Goal: Transaction & Acquisition: Purchase product/service

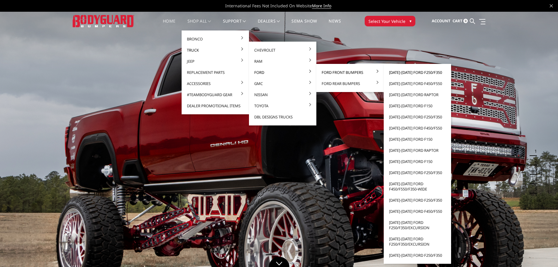
click at [417, 73] on link "[DATE]-[DATE] Ford F250/F350" at bounding box center [417, 72] width 63 height 11
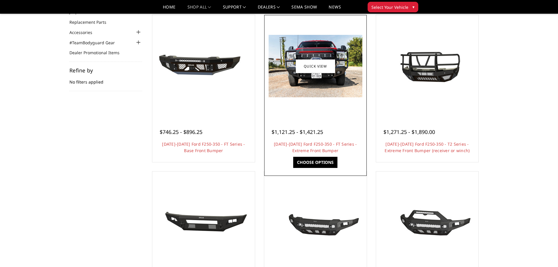
scroll to position [59, 0]
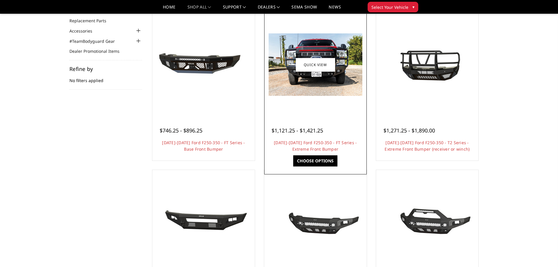
click at [316, 155] on link "Choose Options" at bounding box center [315, 160] width 44 height 11
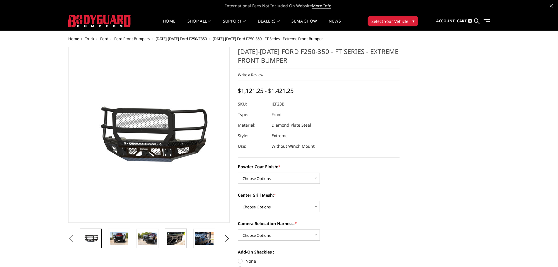
click at [185, 240] on img at bounding box center [176, 238] width 18 height 12
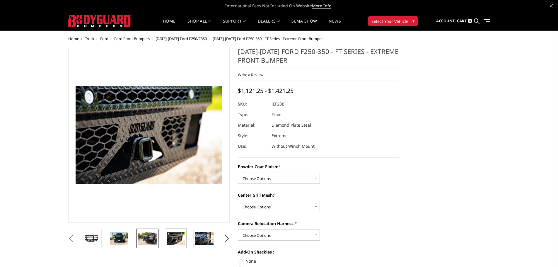
click at [142, 240] on img at bounding box center [147, 238] width 18 height 12
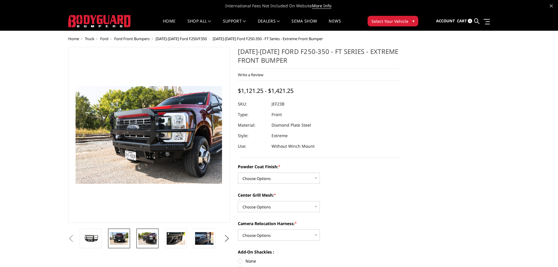
click at [125, 239] on img at bounding box center [119, 238] width 18 height 12
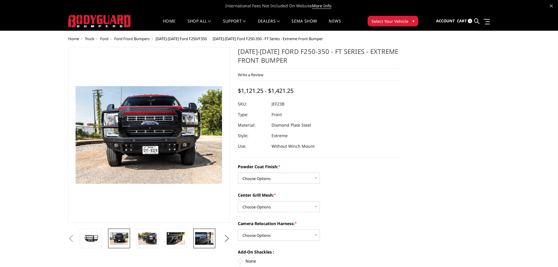
click at [201, 243] on img at bounding box center [204, 238] width 18 height 12
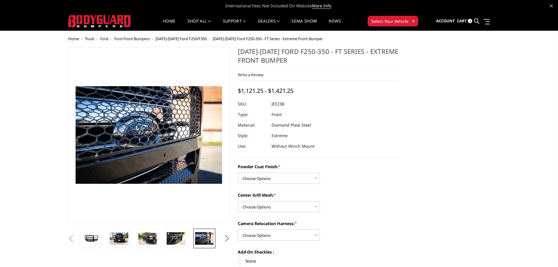
click at [226, 236] on button "Next" at bounding box center [226, 238] width 9 height 9
click at [204, 245] on link at bounding box center [204, 239] width 22 height 20
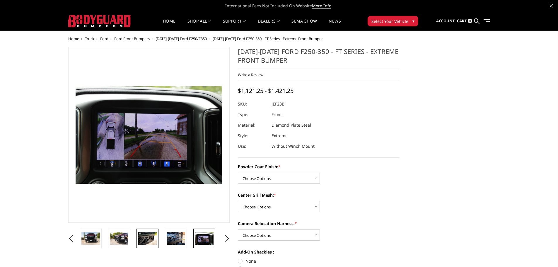
drag, startPoint x: 169, startPoint y: 242, endPoint x: 137, endPoint y: 238, distance: 32.2
click at [168, 242] on img at bounding box center [176, 238] width 18 height 12
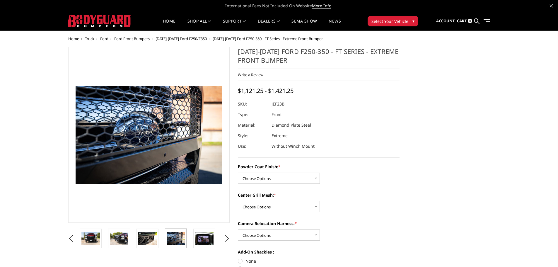
click at [137, 238] on link at bounding box center [148, 239] width 22 height 20
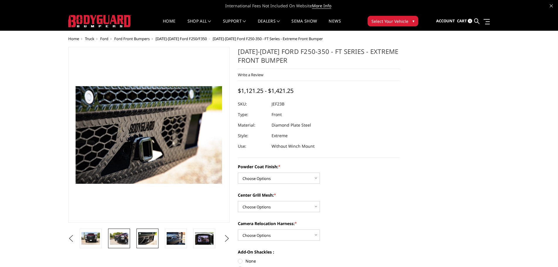
click at [126, 240] on img at bounding box center [119, 238] width 18 height 12
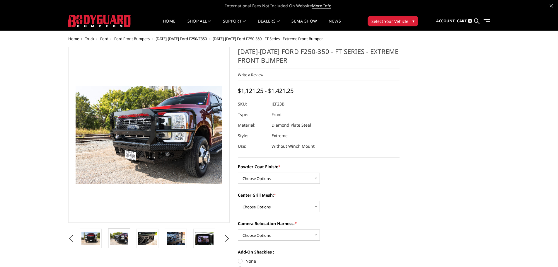
click at [67, 237] on button "Previous" at bounding box center [71, 238] width 9 height 9
drag, startPoint x: 110, startPoint y: 236, endPoint x: 101, endPoint y: 238, distance: 8.8
click at [109, 236] on link at bounding box center [119, 239] width 22 height 20
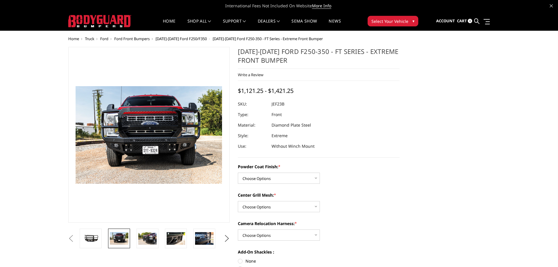
drag, startPoint x: 91, startPoint y: 238, endPoint x: 95, endPoint y: 241, distance: 4.4
click at [76, 238] on button "Previous" at bounding box center [71, 238] width 9 height 9
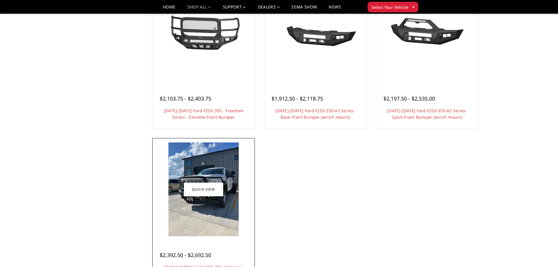
scroll to position [410, 0]
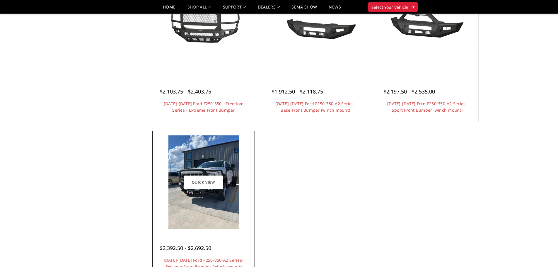
click at [221, 230] on div at bounding box center [204, 182] width 100 height 100
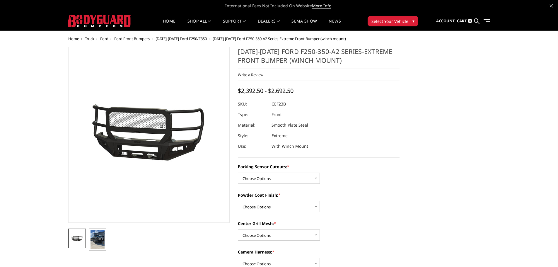
click at [99, 240] on img at bounding box center [98, 239] width 14 height 19
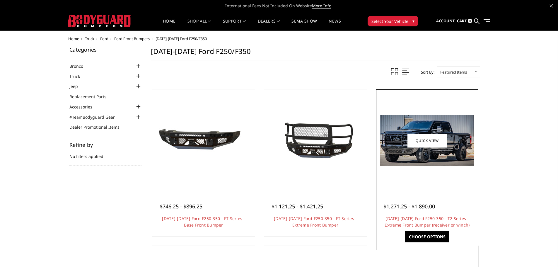
click at [416, 169] on div at bounding box center [428, 141] width 100 height 100
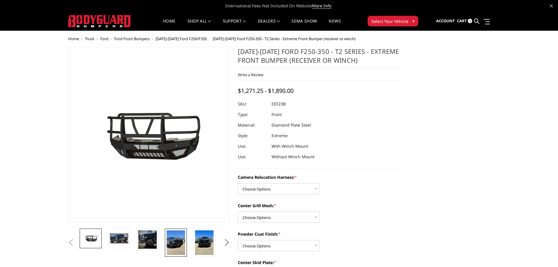
click at [172, 240] on img at bounding box center [176, 242] width 18 height 25
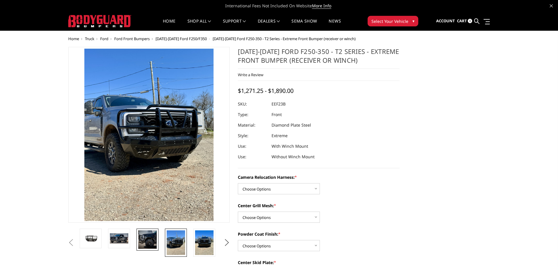
click at [151, 240] on img at bounding box center [147, 239] width 18 height 18
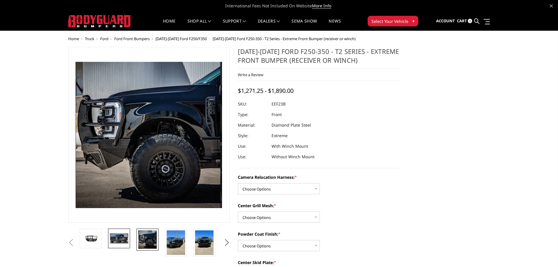
click at [121, 238] on img at bounding box center [119, 238] width 18 height 10
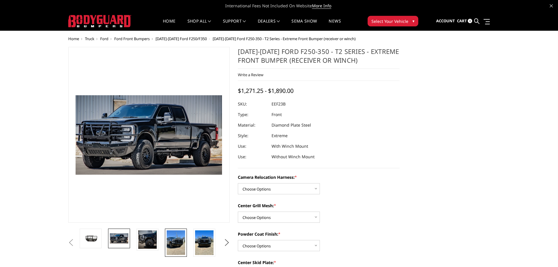
click at [174, 234] on img at bounding box center [176, 242] width 18 height 25
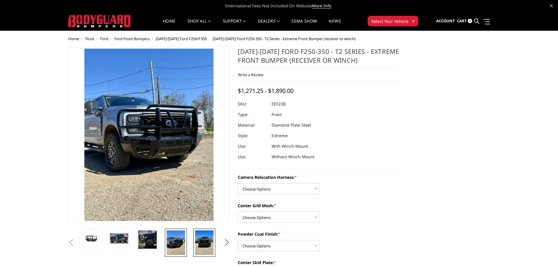
click at [199, 235] on img at bounding box center [204, 242] width 18 height 25
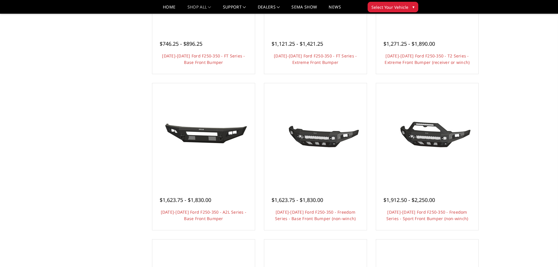
scroll to position [59, 0]
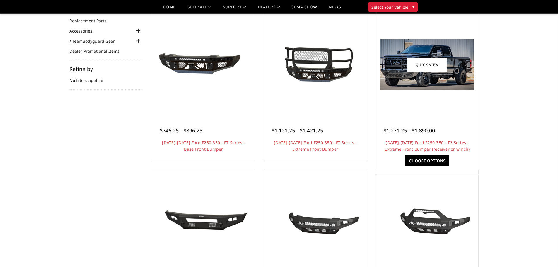
click at [444, 157] on link "Choose Options" at bounding box center [427, 160] width 44 height 11
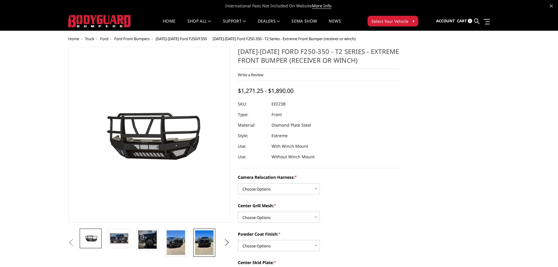
click at [206, 239] on img at bounding box center [204, 242] width 18 height 25
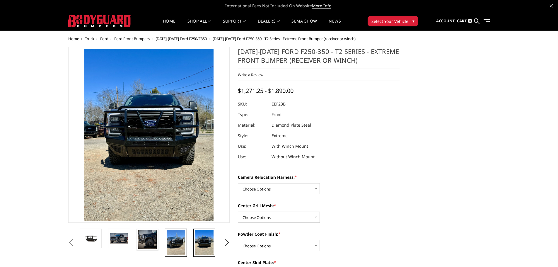
click at [180, 239] on img at bounding box center [176, 242] width 18 height 25
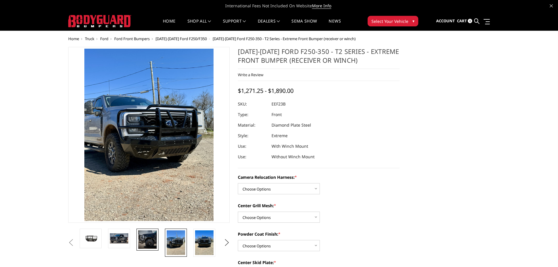
click at [142, 237] on img at bounding box center [147, 239] width 18 height 18
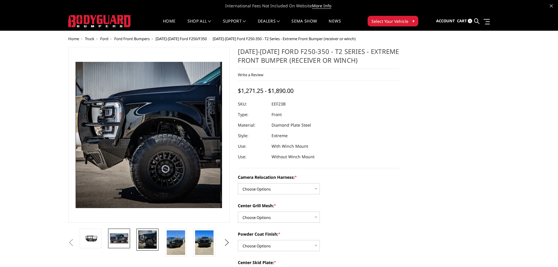
click at [123, 241] on img at bounding box center [119, 238] width 18 height 10
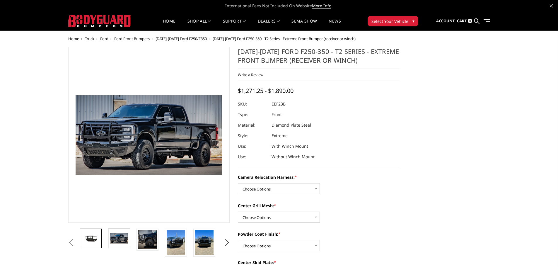
click at [100, 241] on img at bounding box center [90, 238] width 18 height 10
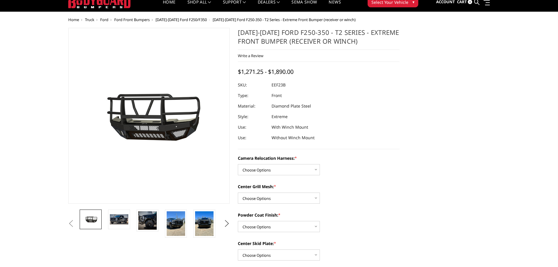
scroll to position [29, 0]
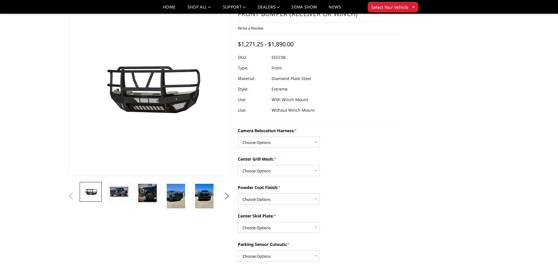
click at [311, 144] on select "Choose Options Without camera harness With camera harness" at bounding box center [279, 142] width 82 height 11
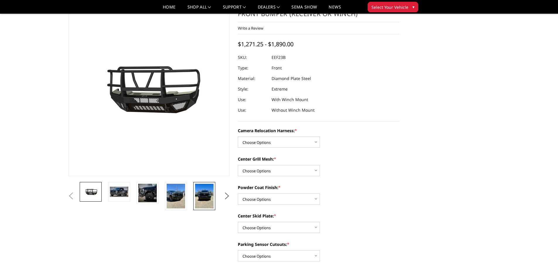
click at [211, 200] on img at bounding box center [204, 196] width 18 height 25
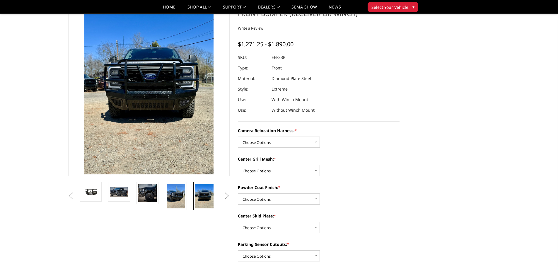
click at [224, 196] on button "Next" at bounding box center [226, 196] width 9 height 9
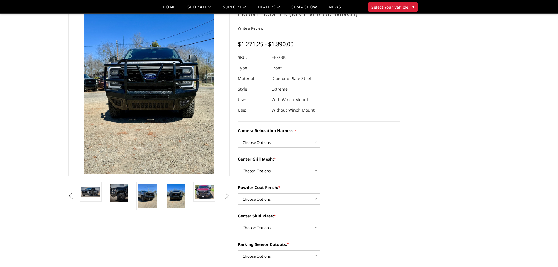
click at [224, 196] on button "Next" at bounding box center [226, 196] width 9 height 9
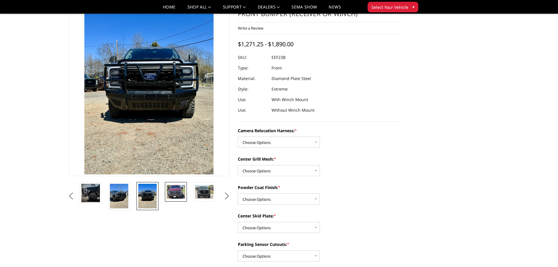
click at [185, 195] on img at bounding box center [176, 192] width 18 height 14
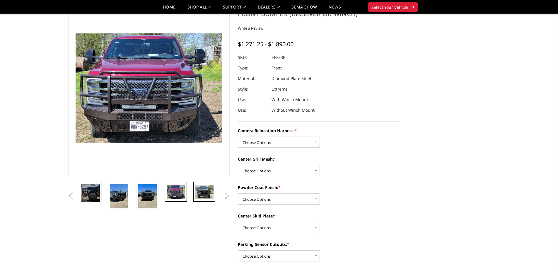
click at [199, 193] on img at bounding box center [204, 192] width 18 height 14
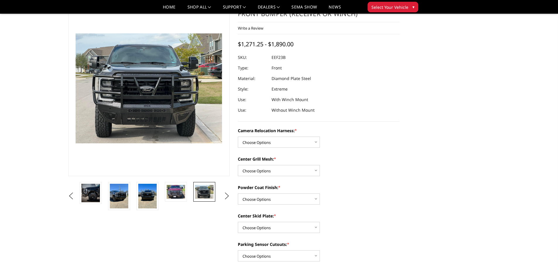
click at [222, 194] on ul "Previous Next" at bounding box center [149, 196] width 165 height 28
click at [114, 204] on img at bounding box center [119, 196] width 18 height 25
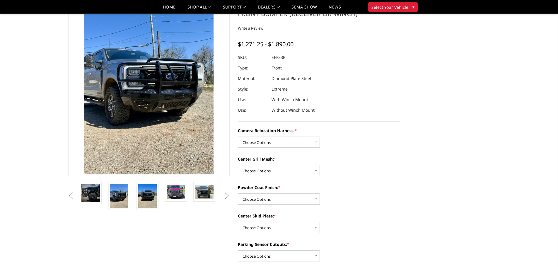
click at [76, 197] on button "Previous" at bounding box center [71, 196] width 9 height 9
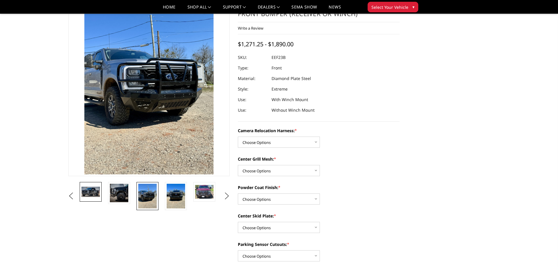
click at [93, 188] on img at bounding box center [90, 192] width 18 height 10
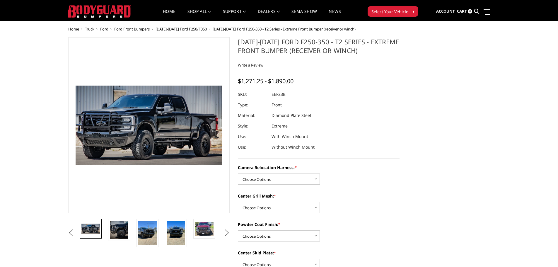
scroll to position [0, 0]
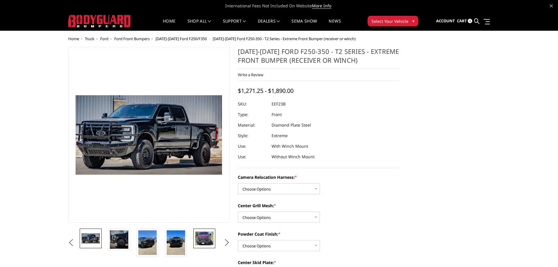
click at [204, 240] on img at bounding box center [204, 238] width 18 height 14
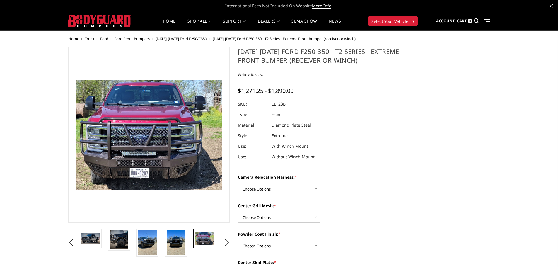
click at [226, 242] on button "Next" at bounding box center [226, 242] width 9 height 9
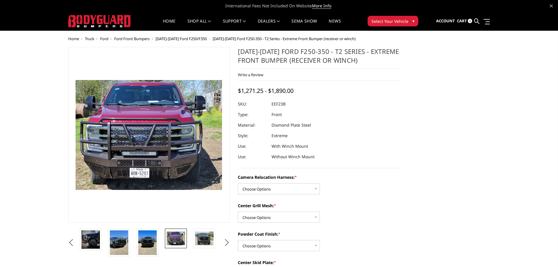
click at [184, 235] on img at bounding box center [176, 238] width 18 height 14
click at [194, 235] on link at bounding box center [204, 239] width 22 height 20
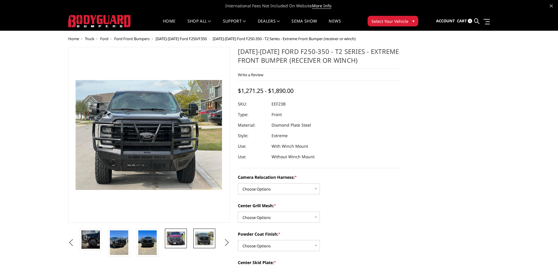
click at [184, 235] on img at bounding box center [176, 238] width 18 height 14
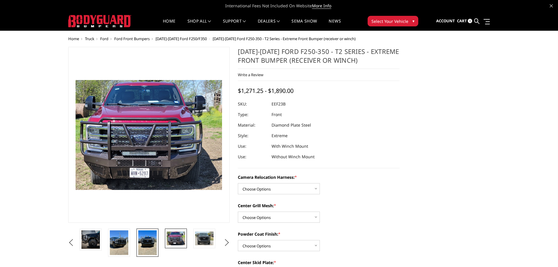
drag, startPoint x: 148, startPoint y: 241, endPoint x: 145, endPoint y: 241, distance: 3.0
click at [147, 241] on img at bounding box center [147, 242] width 18 height 25
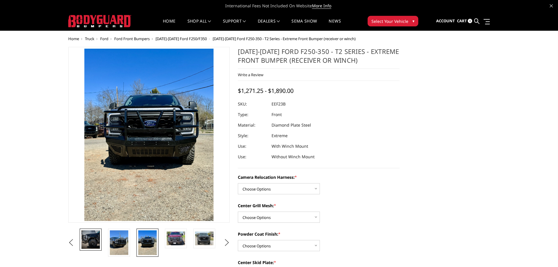
drag, startPoint x: 125, startPoint y: 241, endPoint x: 101, endPoint y: 241, distance: 23.2
click at [123, 242] on img at bounding box center [119, 242] width 18 height 25
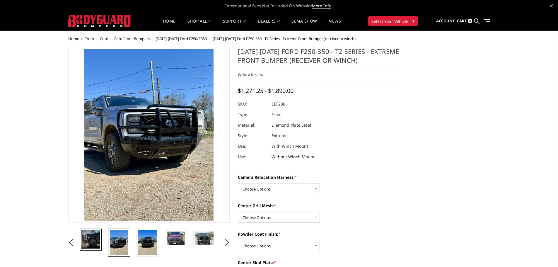
click at [95, 241] on img at bounding box center [90, 239] width 18 height 18
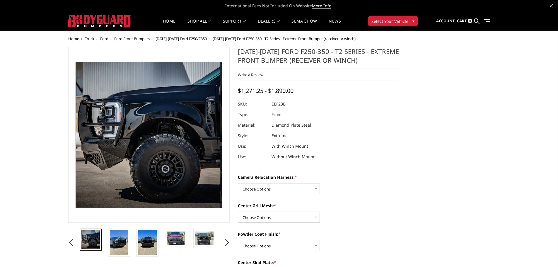
click at [74, 241] on button "Previous" at bounding box center [71, 242] width 9 height 9
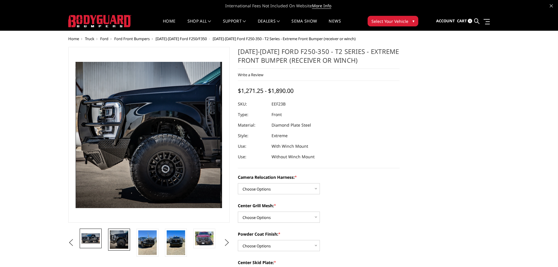
drag, startPoint x: 103, startPoint y: 240, endPoint x: 98, endPoint y: 241, distance: 5.6
click at [103, 240] on li at bounding box center [93, 243] width 28 height 28
click at [98, 241] on img at bounding box center [90, 238] width 18 height 10
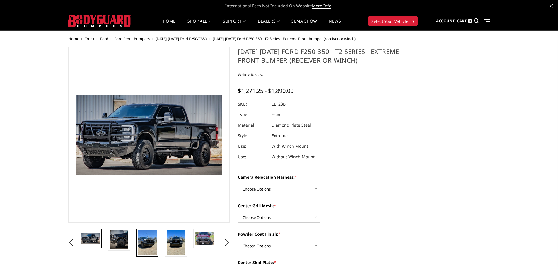
click at [151, 243] on img at bounding box center [147, 242] width 18 height 25
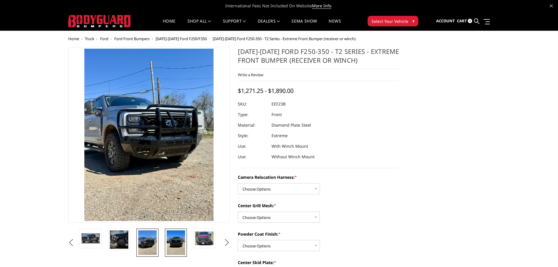
click at [171, 243] on img at bounding box center [176, 242] width 18 height 25
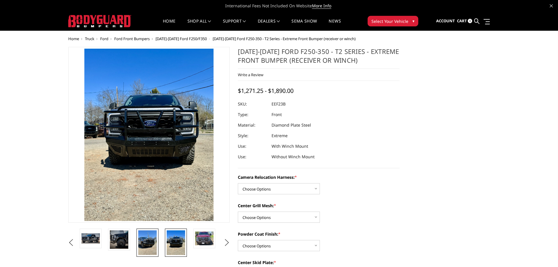
click at [152, 244] on img at bounding box center [147, 242] width 18 height 25
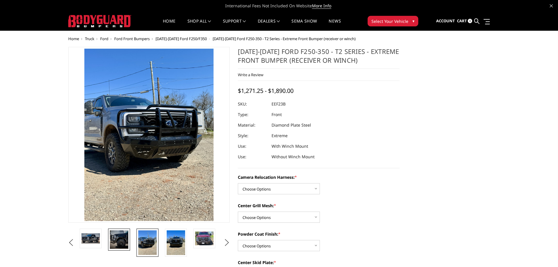
click at [128, 244] on img at bounding box center [119, 239] width 18 height 18
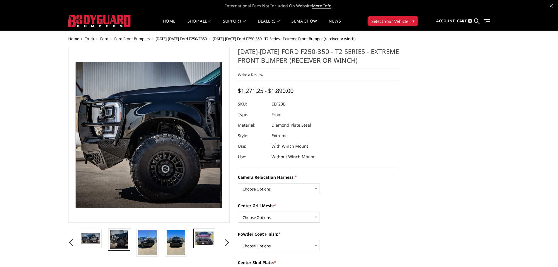
drag, startPoint x: 183, startPoint y: 244, endPoint x: 194, endPoint y: 244, distance: 11.4
click at [184, 244] on img at bounding box center [176, 242] width 18 height 25
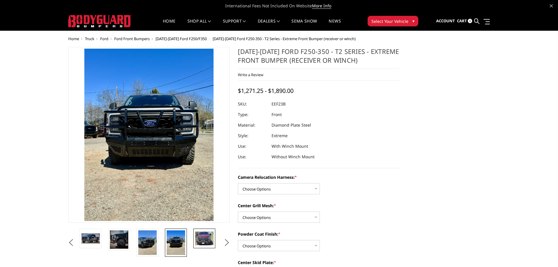
click at [197, 244] on img at bounding box center [204, 238] width 18 height 14
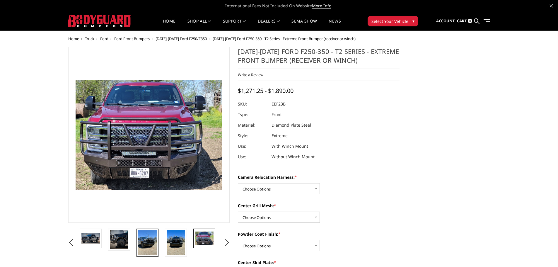
click at [140, 245] on img at bounding box center [147, 242] width 18 height 25
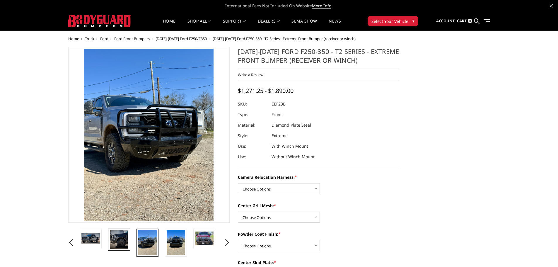
click at [125, 244] on img at bounding box center [119, 239] width 18 height 18
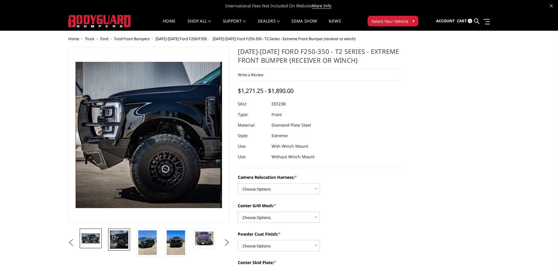
click at [101, 244] on link at bounding box center [91, 239] width 22 height 20
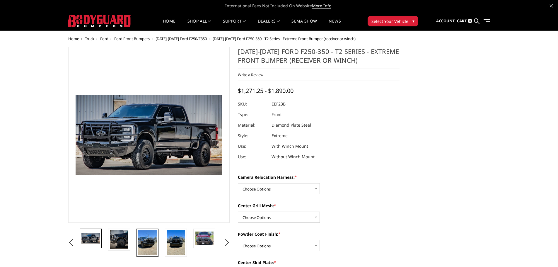
click at [153, 243] on img at bounding box center [147, 242] width 18 height 25
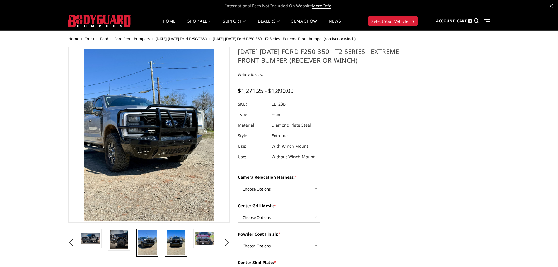
click at [173, 248] on img at bounding box center [176, 242] width 18 height 25
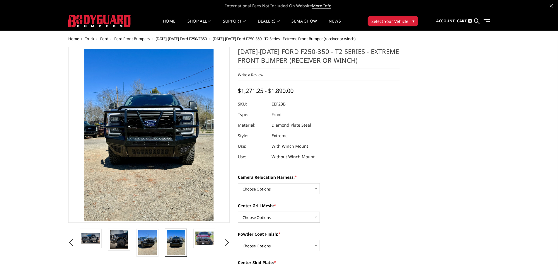
click at [192, 250] on li at bounding box center [178, 243] width 28 height 28
click at [198, 249] on li at bounding box center [206, 243] width 28 height 28
click at [205, 246] on link at bounding box center [204, 239] width 22 height 20
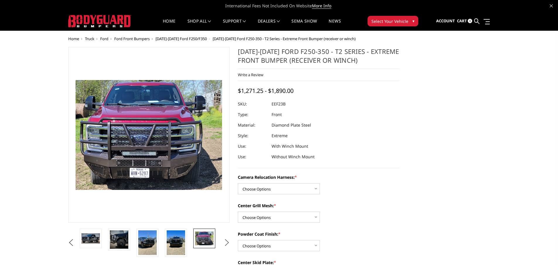
click at [225, 240] on button "Next" at bounding box center [226, 242] width 9 height 9
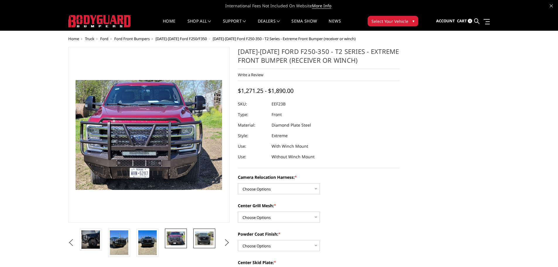
click at [206, 237] on img at bounding box center [204, 238] width 18 height 14
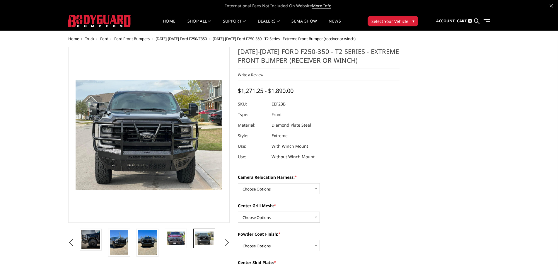
click at [227, 240] on button "Next" at bounding box center [226, 242] width 9 height 9
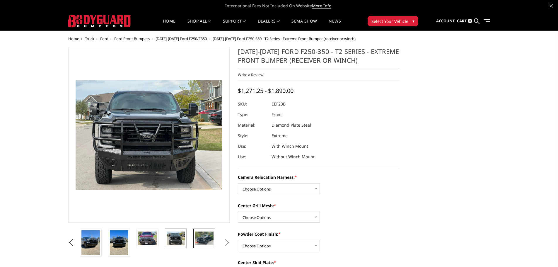
click at [199, 241] on img at bounding box center [204, 238] width 18 height 14
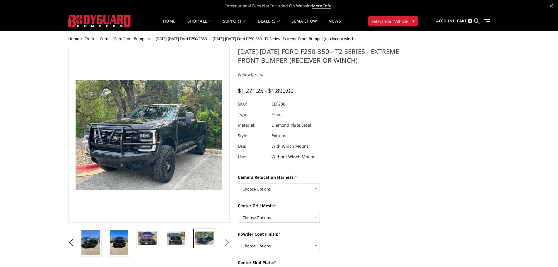
click at [209, 241] on img at bounding box center [204, 238] width 18 height 14
click at [229, 241] on button "Next" at bounding box center [226, 242] width 9 height 9
click at [175, 237] on img at bounding box center [176, 238] width 18 height 14
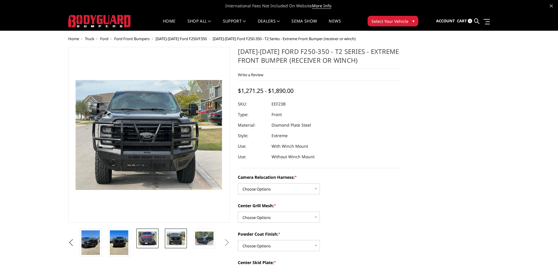
drag, startPoint x: 148, startPoint y: 236, endPoint x: 140, endPoint y: 237, distance: 7.9
click at [148, 237] on img at bounding box center [147, 238] width 18 height 14
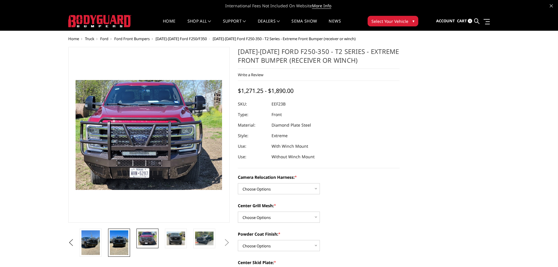
click at [115, 237] on img at bounding box center [119, 242] width 18 height 25
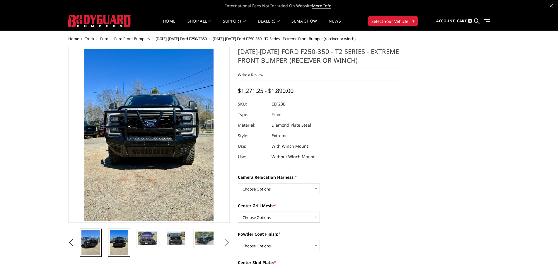
click at [93, 238] on img at bounding box center [90, 242] width 18 height 25
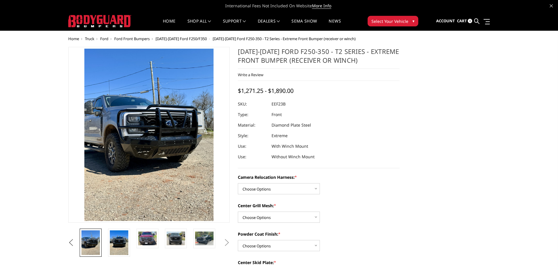
click at [69, 241] on button "Previous" at bounding box center [71, 242] width 9 height 9
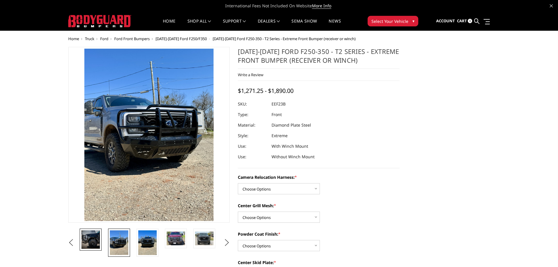
drag, startPoint x: 103, startPoint y: 242, endPoint x: 98, endPoint y: 243, distance: 5.0
click at [99, 242] on li at bounding box center [93, 243] width 28 height 28
drag, startPoint x: 98, startPoint y: 243, endPoint x: 94, endPoint y: 243, distance: 3.5
click at [97, 243] on img at bounding box center [90, 239] width 18 height 18
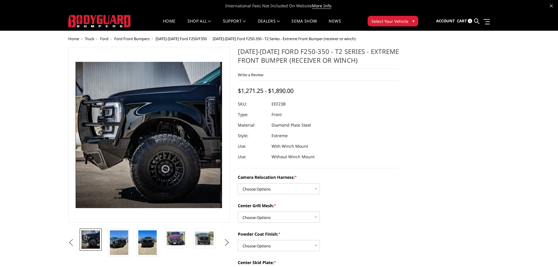
click at [67, 243] on button "Previous" at bounding box center [71, 242] width 9 height 9
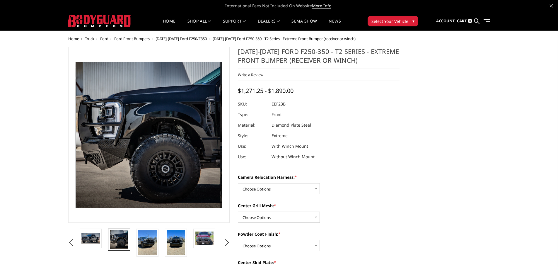
click at [76, 241] on button "Previous" at bounding box center [71, 242] width 9 height 9
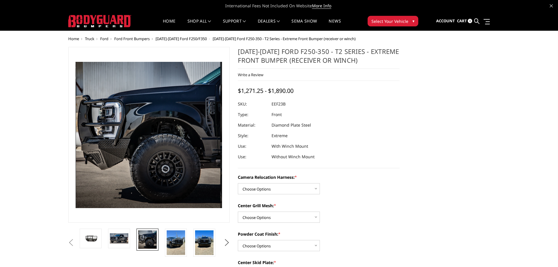
click at [76, 241] on button "Previous" at bounding box center [71, 242] width 9 height 9
click at [115, 240] on img at bounding box center [119, 238] width 18 height 10
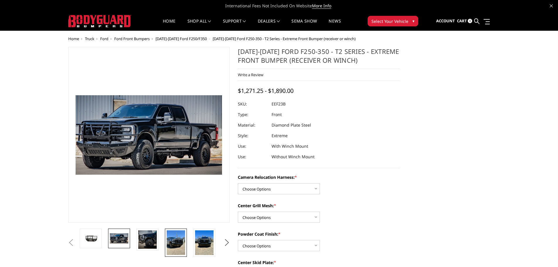
click at [175, 240] on img at bounding box center [176, 242] width 18 height 25
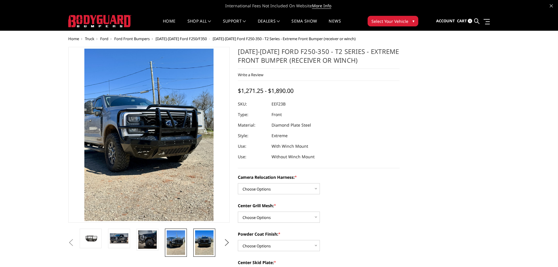
click at [211, 241] on img at bounding box center [204, 242] width 18 height 25
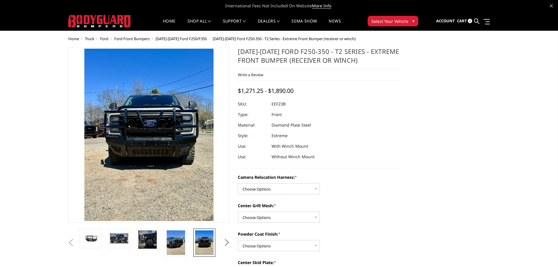
click at [162, 244] on li at bounding box center [149, 243] width 28 height 28
click at [171, 241] on img at bounding box center [176, 242] width 18 height 25
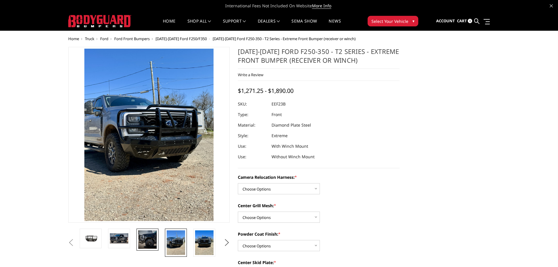
click at [156, 241] on img at bounding box center [147, 239] width 18 height 18
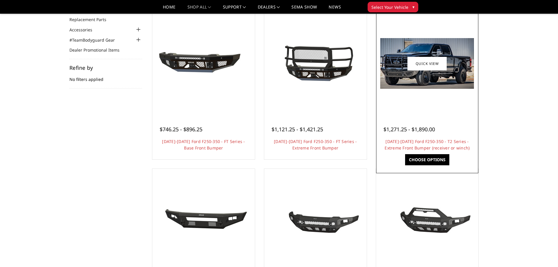
scroll to position [29, 0]
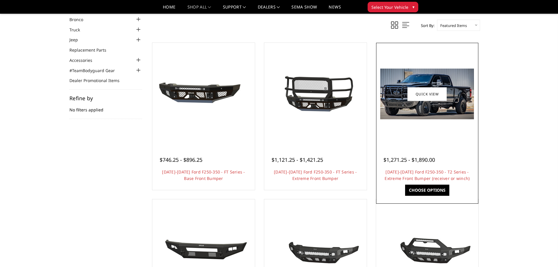
click at [455, 145] on div "$1,271.25 - $1,890.00 [DATE]-[DATE] Ford F250-350 - T2 Series - Extreme Front B…" at bounding box center [428, 166] width 100 height 45
click at [432, 188] on link "Choose Options" at bounding box center [427, 190] width 44 height 11
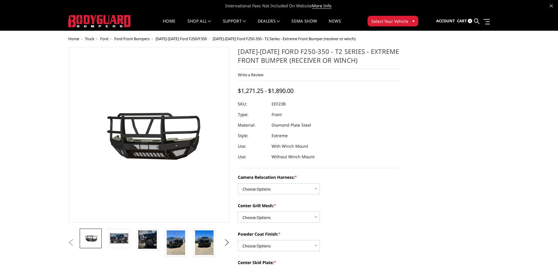
click at [161, 238] on li at bounding box center [149, 243] width 28 height 28
click at [181, 239] on img at bounding box center [176, 242] width 18 height 25
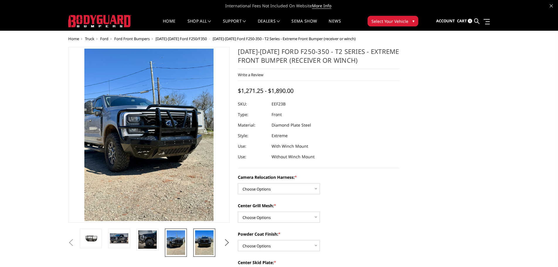
click at [197, 242] on img at bounding box center [204, 242] width 18 height 25
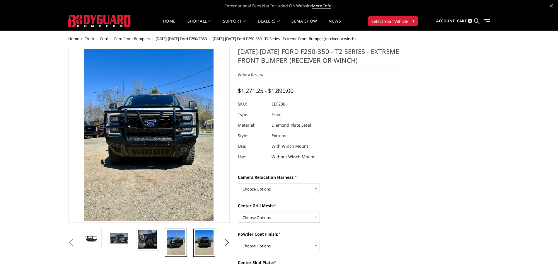
click at [174, 246] on img at bounding box center [176, 242] width 18 height 25
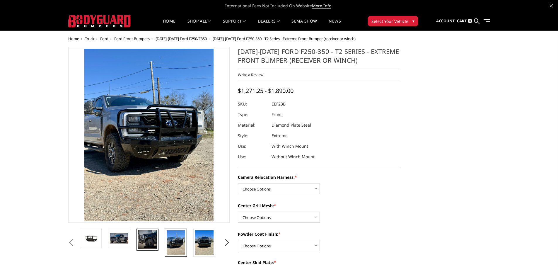
click at [147, 245] on img at bounding box center [147, 239] width 18 height 18
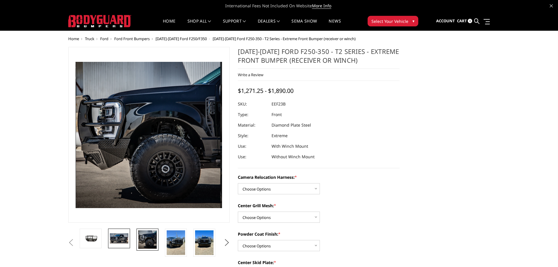
click at [123, 241] on img at bounding box center [119, 238] width 18 height 10
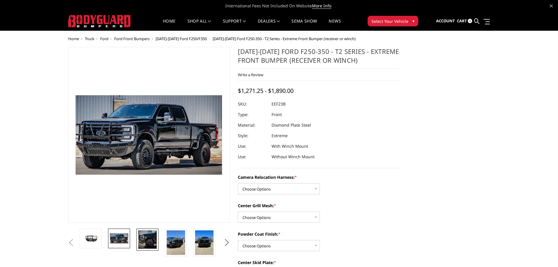
drag, startPoint x: 122, startPoint y: 243, endPoint x: 149, endPoint y: 242, distance: 26.7
click at [125, 243] on img at bounding box center [119, 238] width 18 height 10
click at [150, 241] on img at bounding box center [147, 239] width 18 height 18
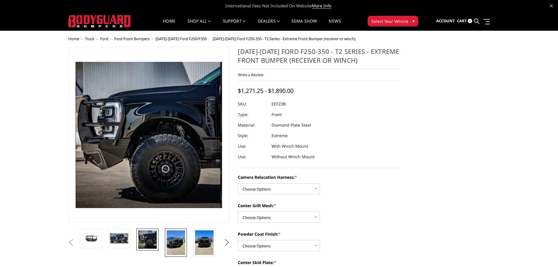
click at [171, 241] on img at bounding box center [176, 242] width 18 height 25
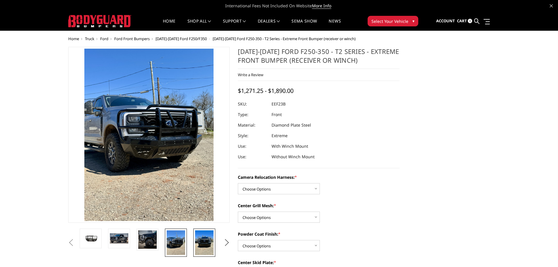
click at [195, 242] on link at bounding box center [204, 243] width 22 height 28
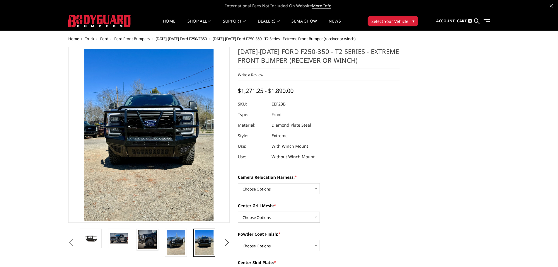
click at [223, 246] on ul "Previous Next" at bounding box center [149, 243] width 165 height 28
click at [226, 244] on button "Next" at bounding box center [226, 242] width 9 height 9
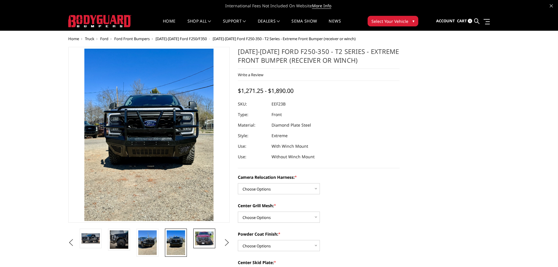
click at [201, 245] on img at bounding box center [204, 238] width 18 height 14
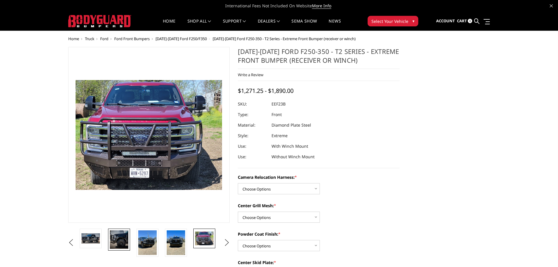
click at [115, 236] on img at bounding box center [119, 239] width 18 height 18
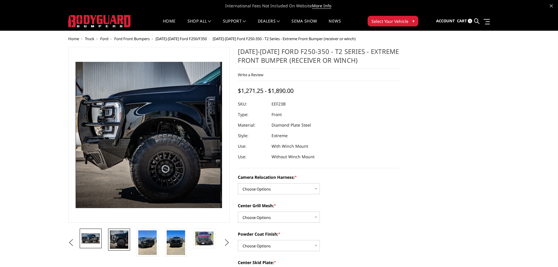
click at [84, 235] on img at bounding box center [90, 238] width 18 height 10
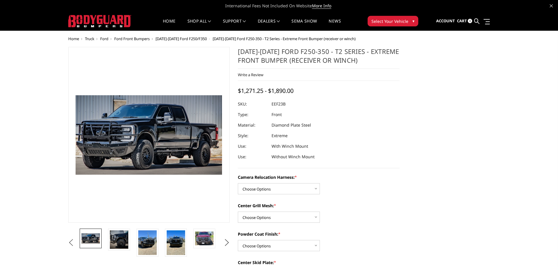
click at [73, 241] on button "Previous" at bounding box center [71, 242] width 9 height 9
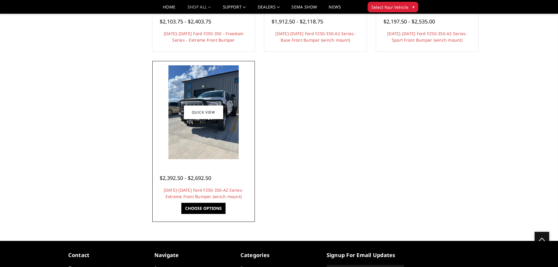
scroll to position [472, 0]
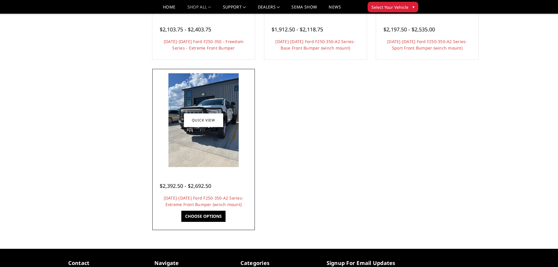
click at [245, 165] on div at bounding box center [204, 120] width 100 height 100
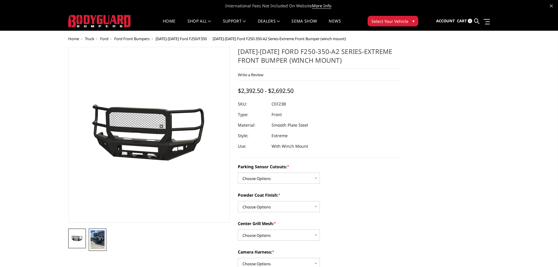
click at [94, 242] on img at bounding box center [98, 239] width 14 height 19
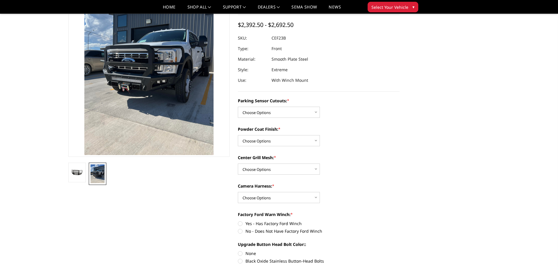
scroll to position [59, 0]
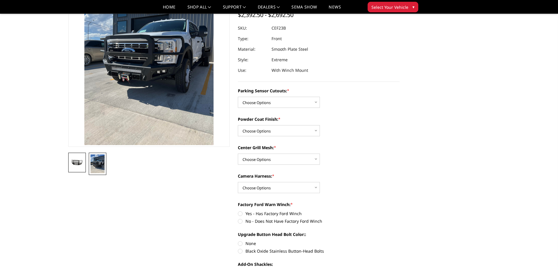
click at [77, 163] on img at bounding box center [77, 162] width 14 height 6
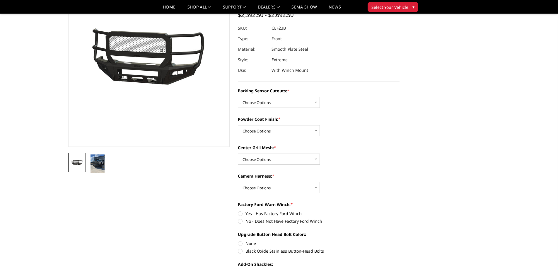
click at [84, 163] on link at bounding box center [77, 163] width 18 height 20
click at [91, 163] on img at bounding box center [98, 163] width 14 height 19
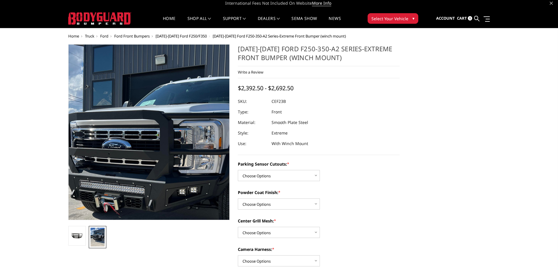
scroll to position [0, 0]
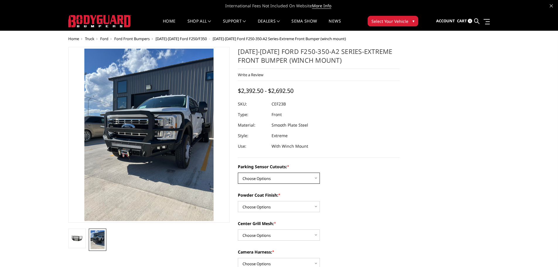
click at [279, 183] on select "Choose Options No-Without Parking Sensor Cutouts Yes-With Parking Sensor Cutouts" at bounding box center [279, 178] width 82 height 11
click at [276, 176] on select "Choose Options No-Without Parking Sensor Cutouts Yes-With Parking Sensor Cutouts" at bounding box center [279, 178] width 82 height 11
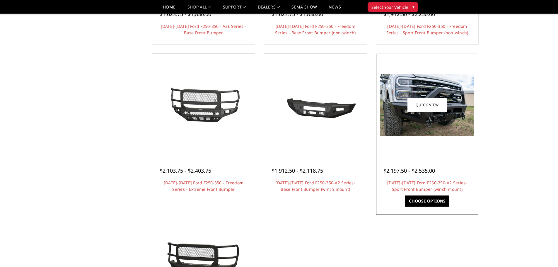
scroll to position [326, 0]
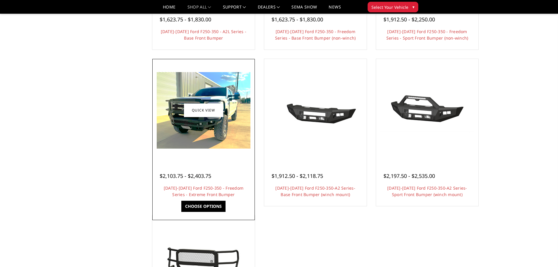
click at [227, 168] on div at bounding box center [204, 169] width 88 height 6
click at [200, 143] on img at bounding box center [204, 110] width 94 height 76
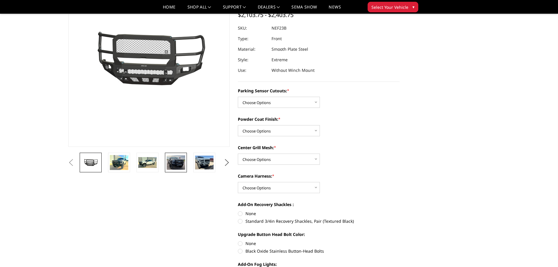
click at [176, 163] on img at bounding box center [176, 162] width 18 height 14
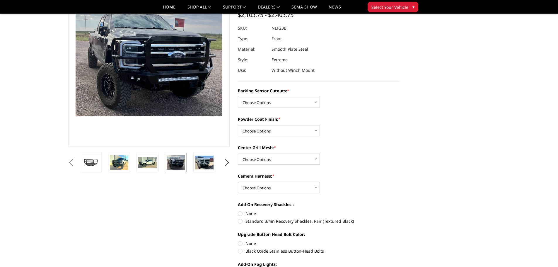
scroll to position [41, 0]
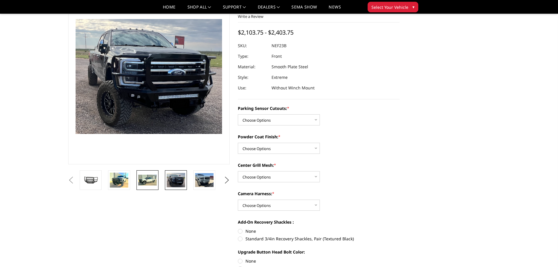
click at [144, 180] on img at bounding box center [147, 180] width 18 height 11
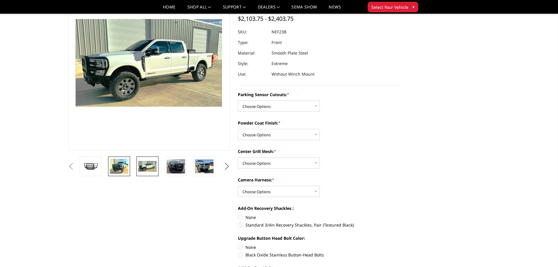
click at [117, 174] on link at bounding box center [119, 166] width 22 height 20
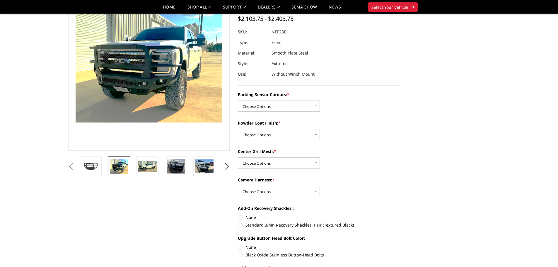
scroll to position [39, 0]
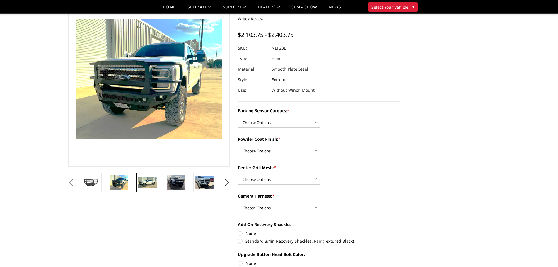
click at [159, 178] on link at bounding box center [148, 183] width 22 height 20
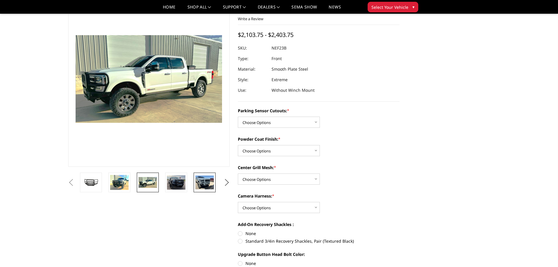
drag, startPoint x: 202, startPoint y: 183, endPoint x: 207, endPoint y: 182, distance: 4.1
click at [203, 182] on img at bounding box center [204, 182] width 18 height 14
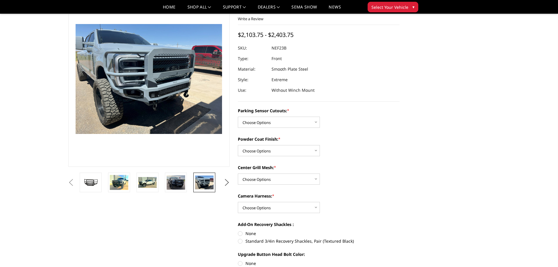
scroll to position [28, 0]
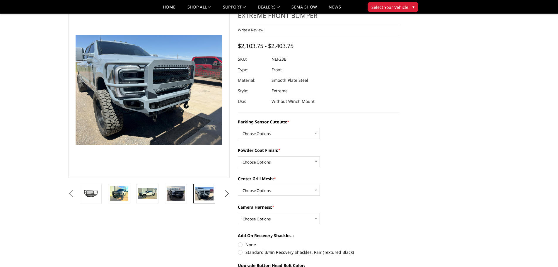
click at [222, 195] on ul "Previous Next" at bounding box center [149, 194] width 165 height 20
click at [224, 196] on button "Next" at bounding box center [226, 193] width 9 height 9
click at [205, 199] on img at bounding box center [204, 194] width 18 height 14
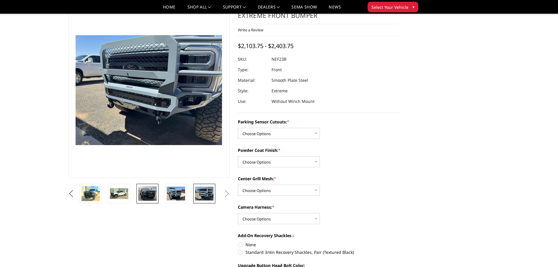
click at [142, 194] on img at bounding box center [147, 193] width 18 height 14
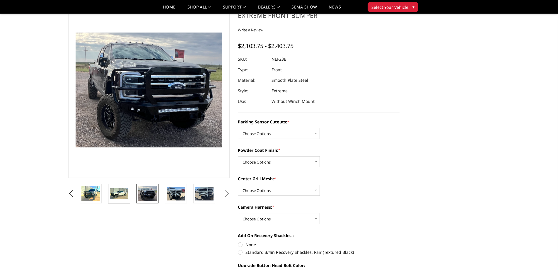
click at [124, 192] on img at bounding box center [119, 193] width 18 height 11
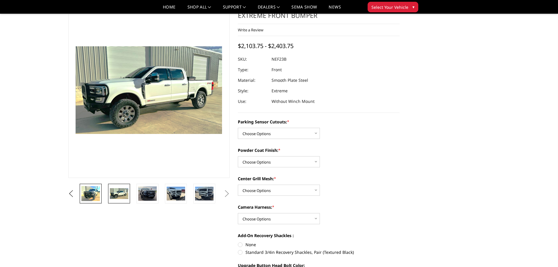
click at [100, 192] on link at bounding box center [91, 194] width 22 height 20
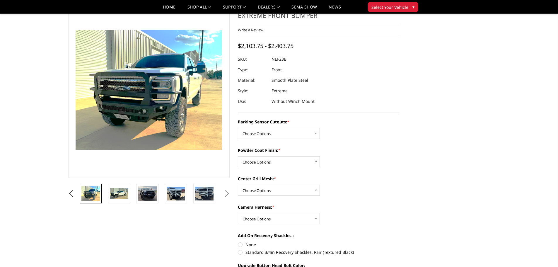
click at [224, 190] on button "Next" at bounding box center [226, 193] width 9 height 9
click at [228, 194] on button "Next" at bounding box center [226, 193] width 9 height 9
click at [104, 190] on li at bounding box center [93, 194] width 28 height 20
click at [107, 192] on li at bounding box center [121, 194] width 28 height 20
click at [76, 196] on button "Previous" at bounding box center [71, 193] width 9 height 9
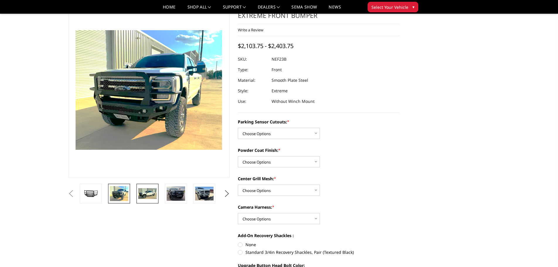
click at [144, 192] on img at bounding box center [147, 193] width 18 height 11
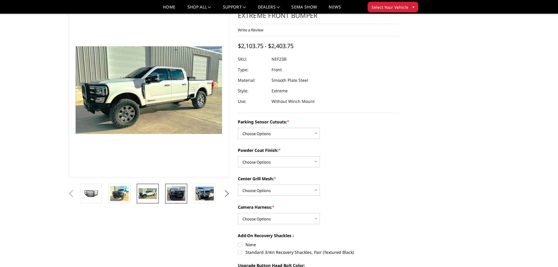
click at [181, 194] on img at bounding box center [176, 193] width 18 height 14
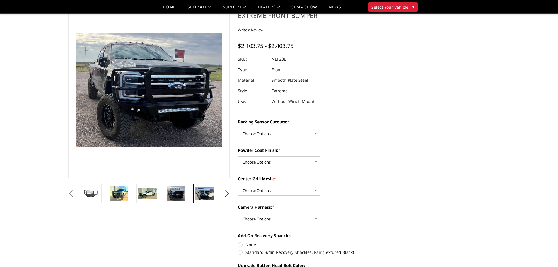
click at [206, 194] on img at bounding box center [204, 194] width 18 height 14
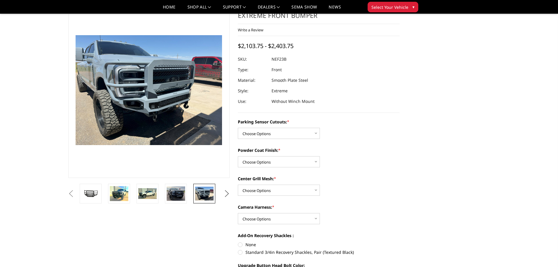
click at [226, 195] on button "Next" at bounding box center [226, 193] width 9 height 9
click at [212, 197] on img at bounding box center [204, 194] width 18 height 14
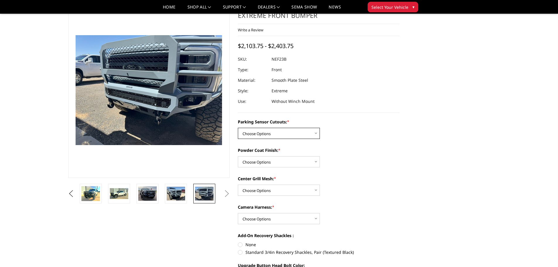
click at [260, 134] on select "Choose Options No - Without Parking Sensor Cutouts Yes - With Parking Sensor Cu…" at bounding box center [279, 133] width 82 height 11
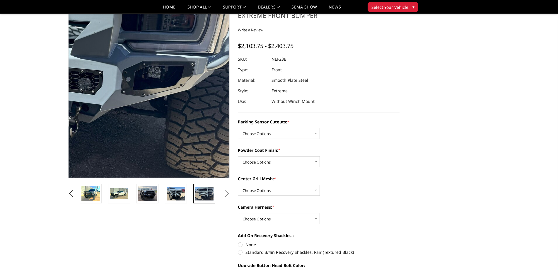
click at [227, 159] on img at bounding box center [46, 48] width 375 height 281
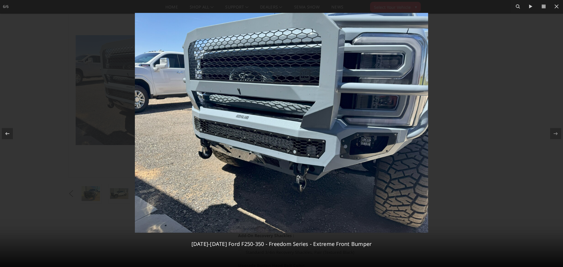
click at [88, 17] on div at bounding box center [281, 133] width 563 height 267
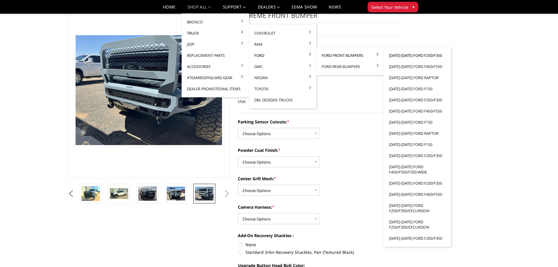
click at [394, 52] on link "[DATE]-[DATE] Ford F250/F350" at bounding box center [417, 55] width 63 height 11
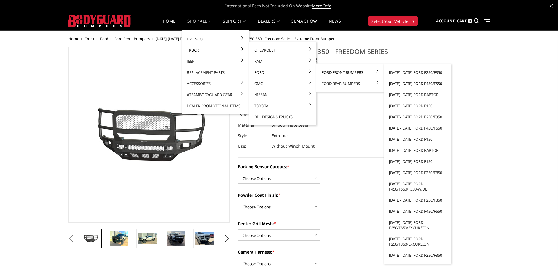
click at [410, 84] on link "[DATE]-[DATE] Ford F450/F550" at bounding box center [417, 83] width 63 height 11
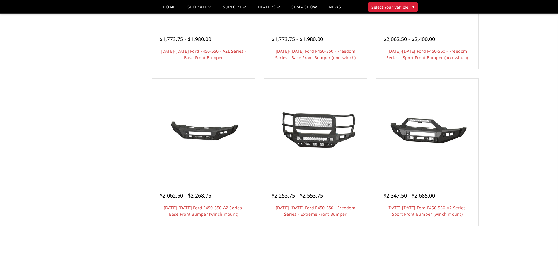
scroll to position [352, 0]
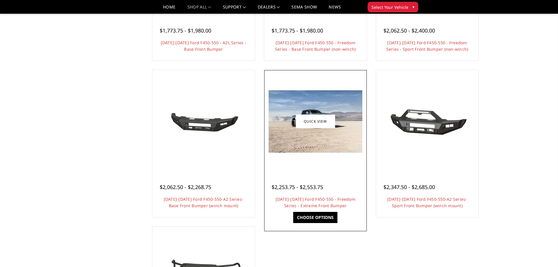
click at [319, 156] on div at bounding box center [316, 121] width 100 height 100
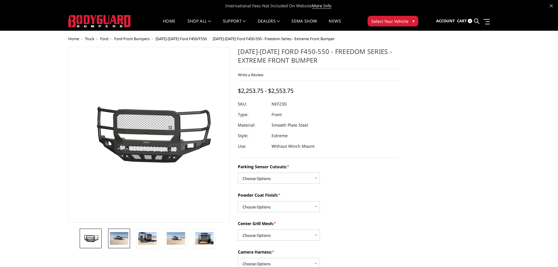
click at [120, 236] on img at bounding box center [119, 238] width 18 height 12
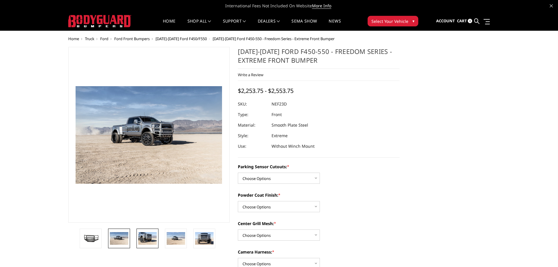
click at [144, 233] on img at bounding box center [147, 238] width 18 height 12
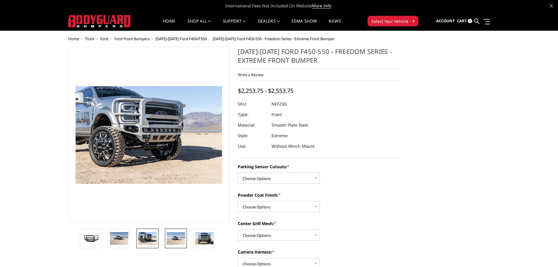
click at [187, 240] on link at bounding box center [176, 239] width 22 height 20
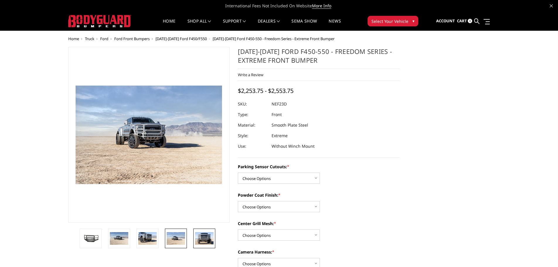
click at [207, 235] on img at bounding box center [204, 238] width 18 height 12
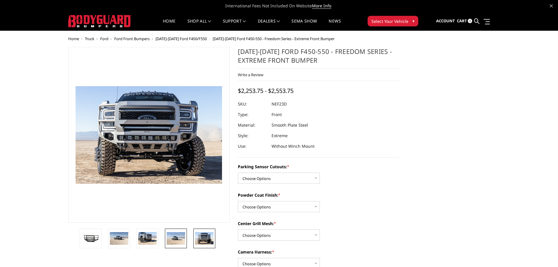
click at [173, 235] on img at bounding box center [176, 238] width 18 height 12
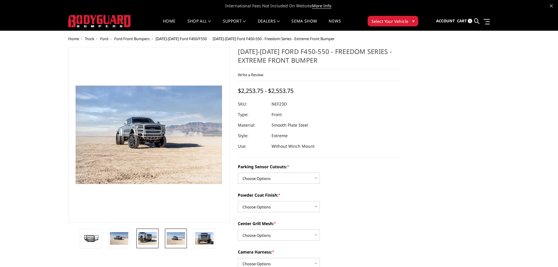
click at [153, 237] on img at bounding box center [147, 238] width 18 height 12
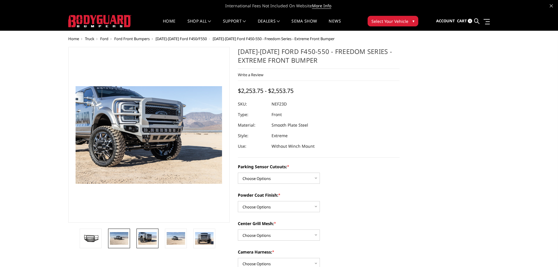
click at [130, 238] on link at bounding box center [119, 239] width 22 height 20
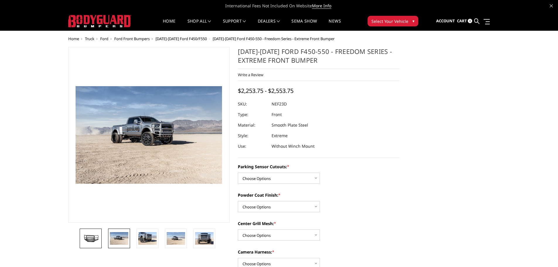
click at [86, 239] on img at bounding box center [90, 238] width 18 height 10
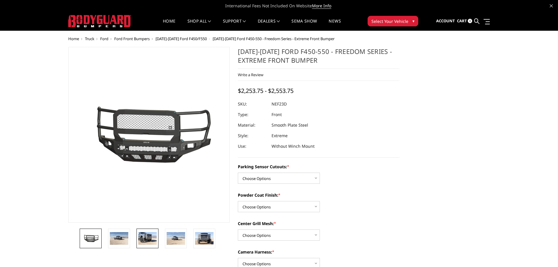
click at [149, 241] on img at bounding box center [147, 238] width 18 height 12
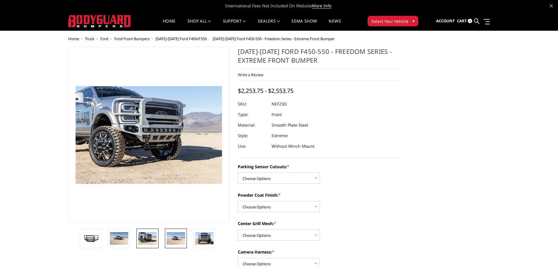
click at [183, 243] on img at bounding box center [176, 238] width 18 height 12
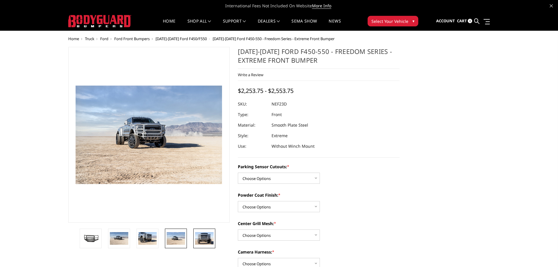
click at [202, 239] on img at bounding box center [204, 238] width 18 height 12
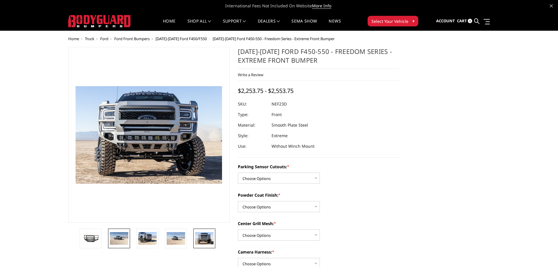
click at [114, 236] on img at bounding box center [119, 238] width 18 height 12
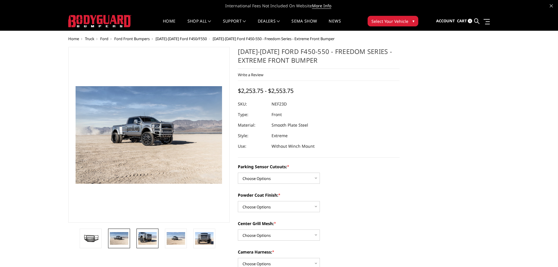
click at [144, 242] on img at bounding box center [147, 238] width 18 height 12
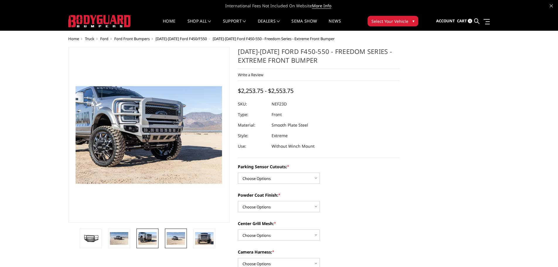
click at [175, 237] on img at bounding box center [176, 238] width 18 height 12
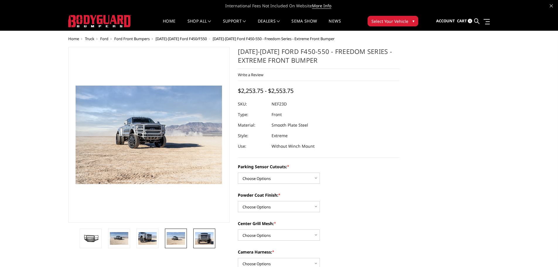
click at [201, 244] on img at bounding box center [204, 238] width 18 height 12
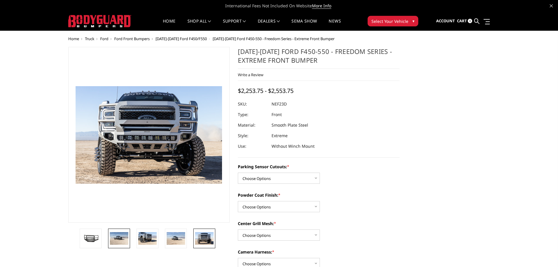
click at [113, 241] on img at bounding box center [119, 238] width 18 height 12
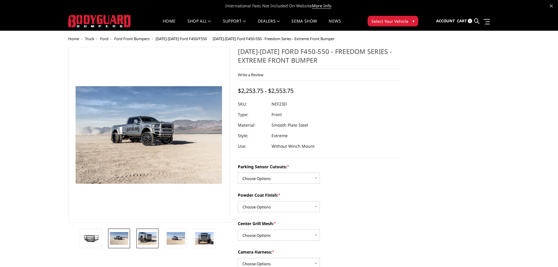
click at [156, 236] on img at bounding box center [147, 238] width 18 height 12
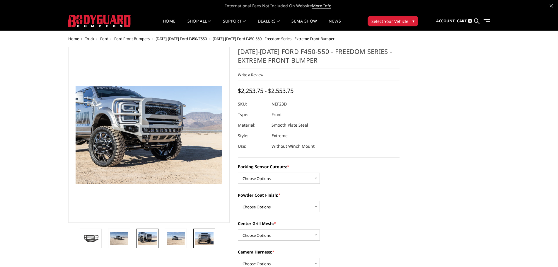
click at [203, 238] on img at bounding box center [204, 238] width 18 height 12
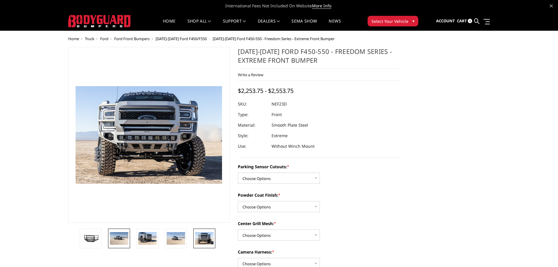
click at [128, 236] on img at bounding box center [119, 238] width 18 height 12
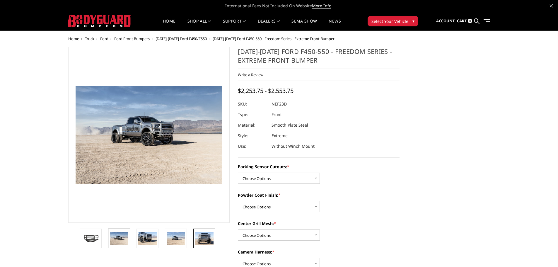
click at [206, 235] on img at bounding box center [204, 238] width 18 height 12
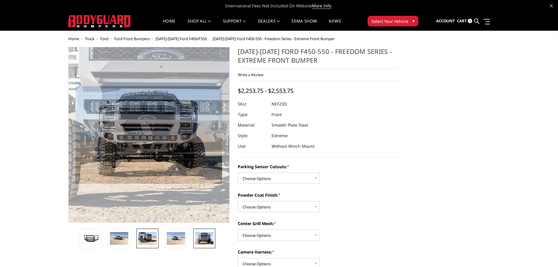
click at [148, 242] on img at bounding box center [147, 238] width 18 height 12
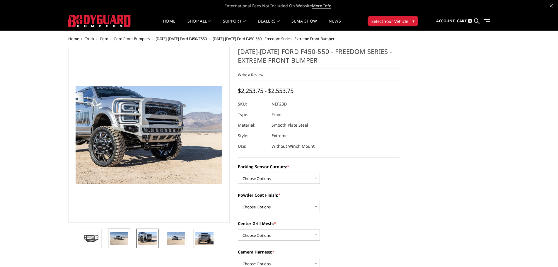
click at [124, 239] on img at bounding box center [119, 238] width 18 height 12
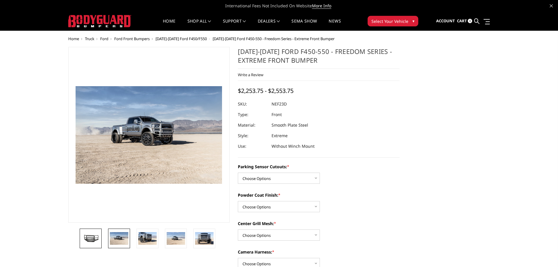
click at [83, 240] on img at bounding box center [90, 238] width 18 height 10
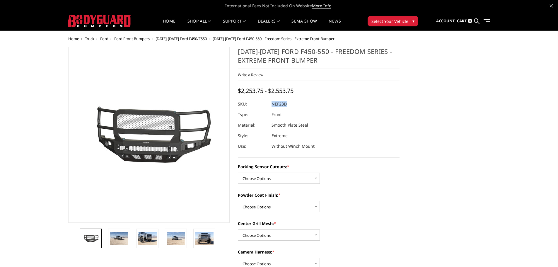
drag, startPoint x: 267, startPoint y: 101, endPoint x: 291, endPoint y: 128, distance: 35.9
click at [303, 106] on dl "SKU: NEF23D UPC: Type: Front Material: Smooth Plate Steel Style: Extreme Use: W…" at bounding box center [319, 125] width 162 height 53
drag, startPoint x: 283, startPoint y: 176, endPoint x: 280, endPoint y: 173, distance: 5.0
click at [283, 176] on select "Choose Options No - Without Parking Sensor Cutouts Yes - With Parking Sensor Cu…" at bounding box center [279, 178] width 82 height 11
select select "2591"
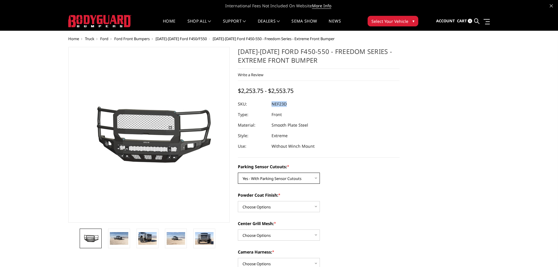
click at [238, 173] on select "Choose Options No - Without Parking Sensor Cutouts Yes - With Parking Sensor Cu…" at bounding box center [279, 178] width 82 height 11
click at [354, 163] on section "2023-2025 Ford F450-550 - Freedom Series - Extreme Front Bumper Write a Review …" at bounding box center [319, 236] width 170 height 378
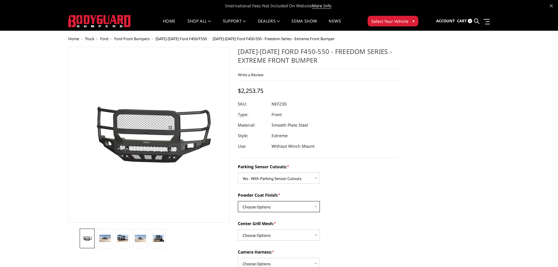
click at [296, 203] on select "Choose Options Bare Metal Textured Black Powder Coat" at bounding box center [279, 206] width 82 height 11
select select "2592"
click at [238, 201] on select "Choose Options Bare Metal Textured Black Powder Coat" at bounding box center [279, 206] width 82 height 11
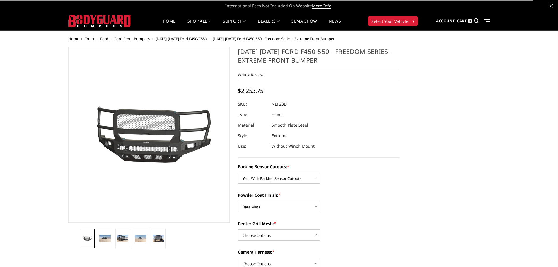
click at [278, 228] on div "Center Grill Mesh: * Choose Options With Center Grill Mesh Without Center Grill…" at bounding box center [319, 230] width 162 height 20
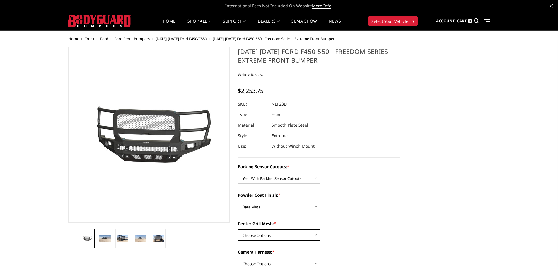
click at [278, 236] on select "Choose Options With Center Grill Mesh Without Center Grill Mesh" at bounding box center [279, 234] width 82 height 11
select select "2594"
click at [238, 229] on select "Choose Options With Center Grill Mesh Without Center Grill Mesh" at bounding box center [279, 234] width 82 height 11
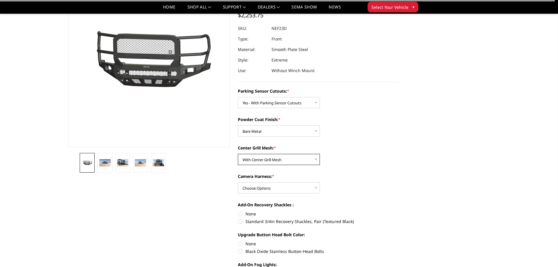
scroll to position [59, 0]
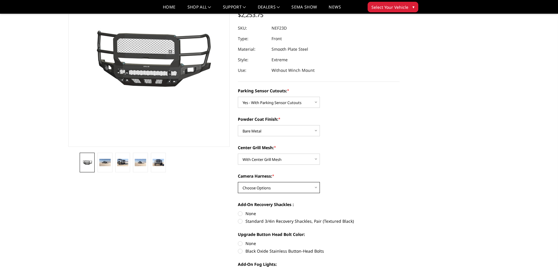
click at [286, 188] on select "Choose Options WITH Camera Harness WITHOUT Camera Harness" at bounding box center [279, 187] width 82 height 11
click at [352, 221] on label "Standard 3/4in Recovery Shackles, Pair (Textured Black)" at bounding box center [319, 221] width 162 height 6
click at [400, 211] on input "Standard 3/4in Recovery Shackles, Pair (Textured Black)" at bounding box center [400, 210] width 0 height 0
radio input "true"
click at [149, 166] on li at bounding box center [141, 163] width 18 height 20
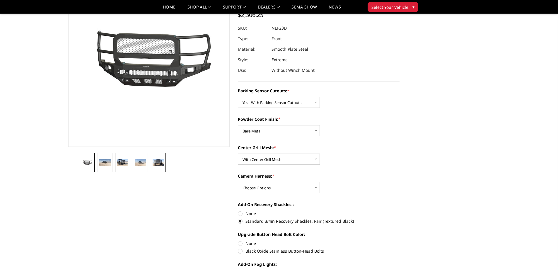
click at [157, 164] on img at bounding box center [158, 163] width 11 height 8
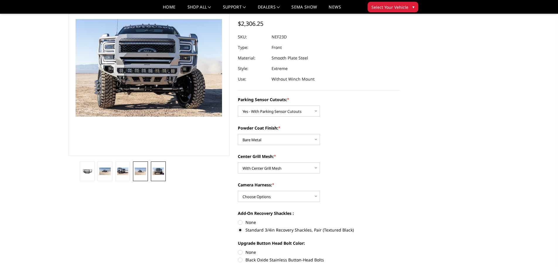
click at [140, 166] on link at bounding box center [140, 171] width 15 height 20
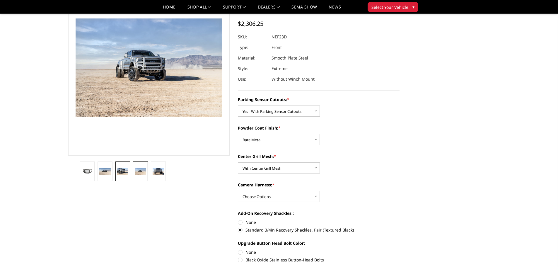
drag, startPoint x: 127, startPoint y: 168, endPoint x: 123, endPoint y: 169, distance: 4.1
click at [127, 168] on img at bounding box center [122, 172] width 11 height 8
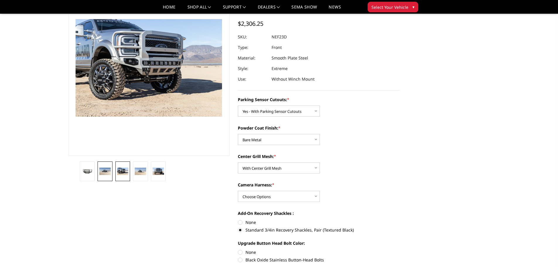
click at [112, 171] on link at bounding box center [105, 171] width 15 height 20
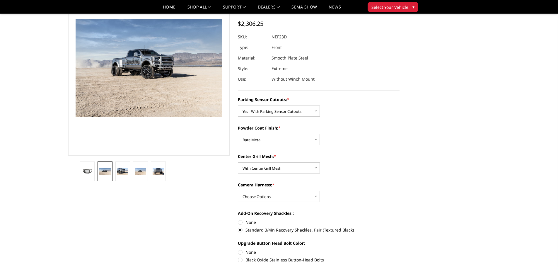
click at [98, 176] on link at bounding box center [105, 171] width 15 height 20
click at [120, 174] on img at bounding box center [122, 172] width 11 height 8
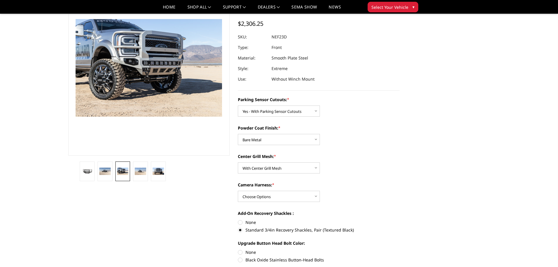
click at [132, 173] on li at bounding box center [141, 171] width 18 height 20
click at [151, 174] on link at bounding box center [158, 171] width 15 height 20
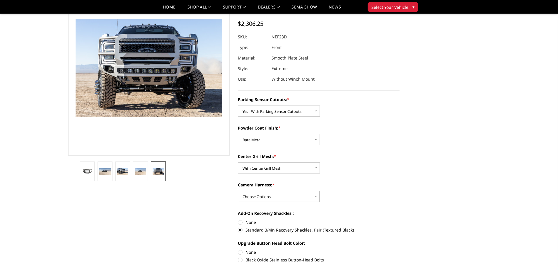
click at [301, 200] on select "Choose Options WITH Camera Harness WITHOUT Camera Harness" at bounding box center [279, 196] width 82 height 11
select select "2596"
click at [238, 191] on select "Choose Options WITH Camera Harness WITHOUT Camera Harness" at bounding box center [279, 196] width 82 height 11
click at [242, 223] on label "None" at bounding box center [319, 222] width 162 height 6
click at [238, 219] on input "None" at bounding box center [238, 219] width 0 height 0
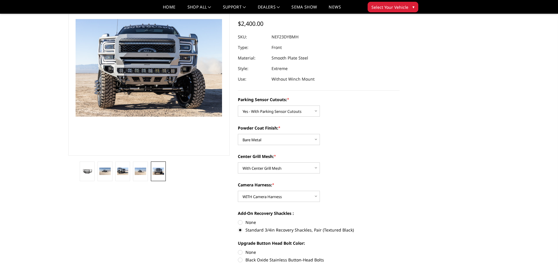
radio input "true"
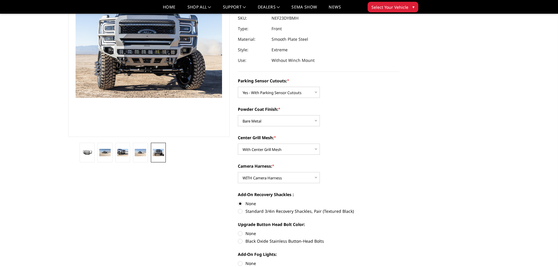
scroll to position [79, 0]
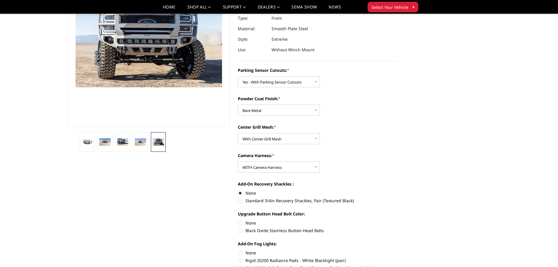
click at [242, 224] on label "None" at bounding box center [319, 223] width 162 height 6
click at [238, 220] on input "None" at bounding box center [238, 220] width 0 height 0
radio input "true"
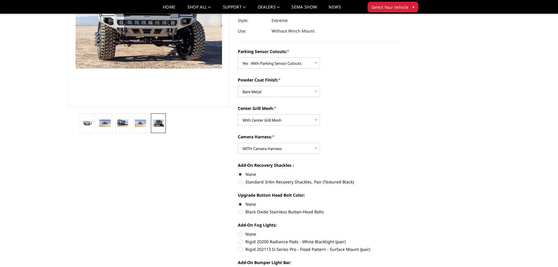
scroll to position [108, 0]
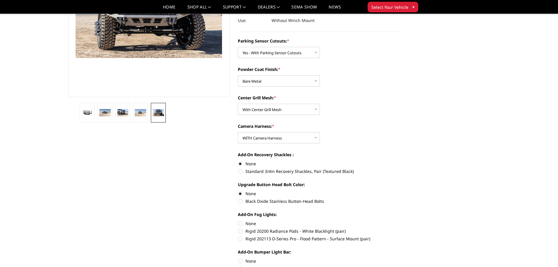
click at [242, 223] on label "None" at bounding box center [319, 223] width 162 height 6
click at [238, 221] on input "None" at bounding box center [238, 220] width 0 height 0
radio input "true"
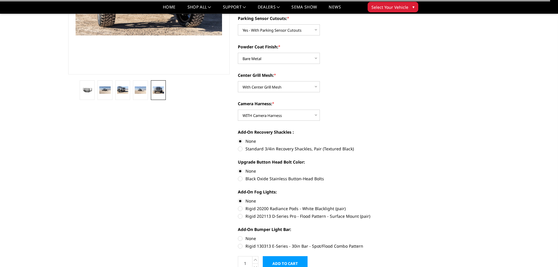
scroll to position [138, 0]
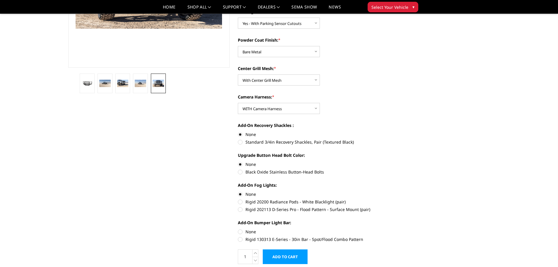
click at [242, 232] on label "None" at bounding box center [319, 232] width 162 height 6
click at [238, 229] on input "None" at bounding box center [238, 229] width 0 height 0
radio input "true"
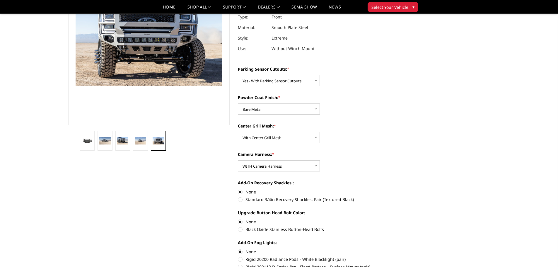
scroll to position [88, 0]
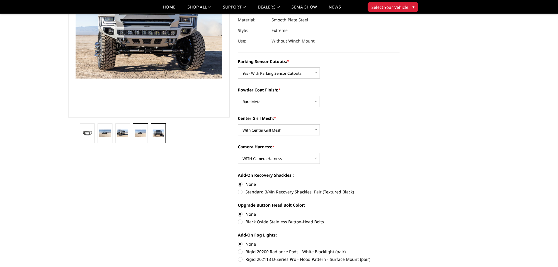
drag, startPoint x: 132, startPoint y: 128, endPoint x: 139, endPoint y: 130, distance: 6.9
click at [134, 128] on li at bounding box center [141, 133] width 18 height 20
click at [143, 130] on img at bounding box center [140, 133] width 11 height 8
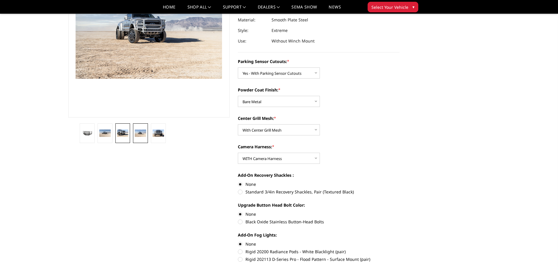
click at [127, 131] on img at bounding box center [122, 133] width 11 height 8
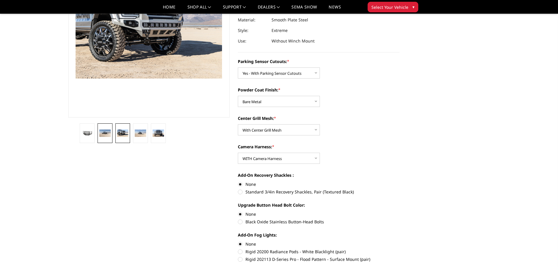
scroll to position [88, 0]
click at [96, 136] on li at bounding box center [88, 133] width 18 height 20
click at [81, 136] on link at bounding box center [87, 133] width 15 height 20
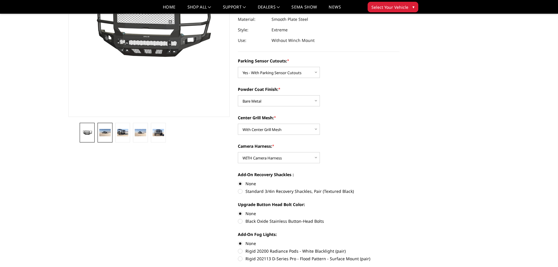
click at [102, 134] on img at bounding box center [104, 133] width 11 height 8
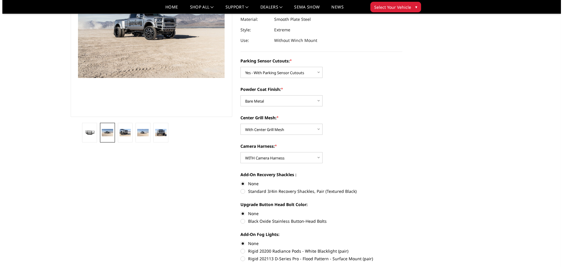
scroll to position [206, 0]
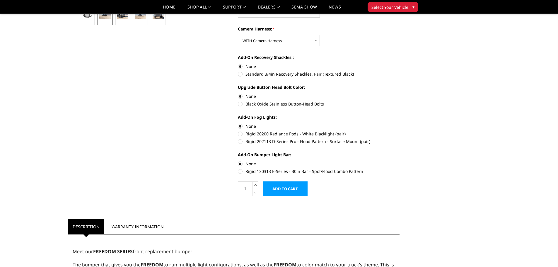
click at [281, 187] on input "Add to Cart" at bounding box center [285, 188] width 45 height 15
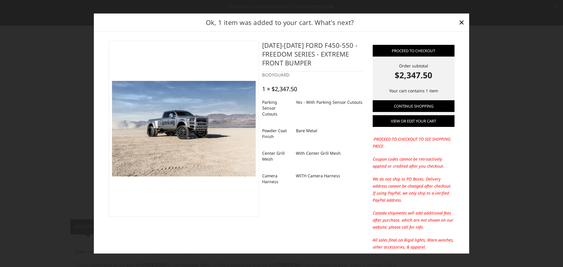
click at [407, 120] on link "View or edit your cart" at bounding box center [413, 121] width 82 height 12
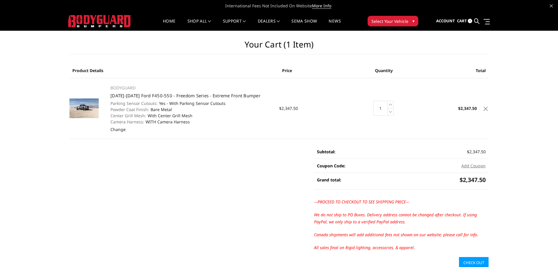
click at [87, 104] on img at bounding box center [83, 108] width 29 height 20
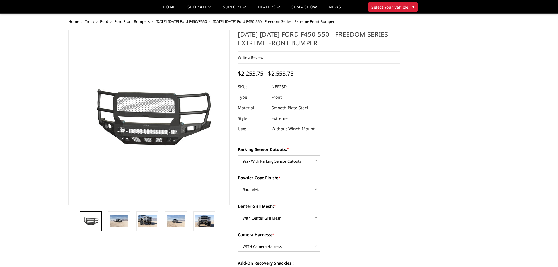
select select "2591"
select select "2592"
select select "2594"
select select "2596"
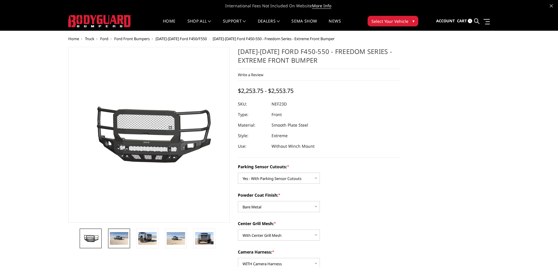
click at [127, 240] on img at bounding box center [119, 238] width 18 height 12
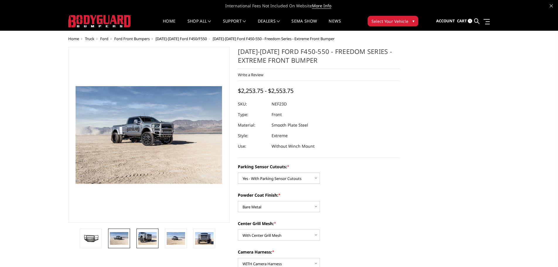
click at [142, 240] on img at bounding box center [147, 238] width 18 height 12
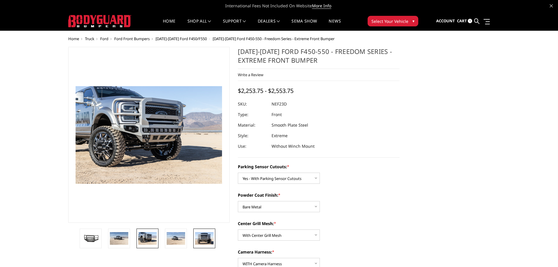
click at [207, 241] on img at bounding box center [204, 238] width 18 height 12
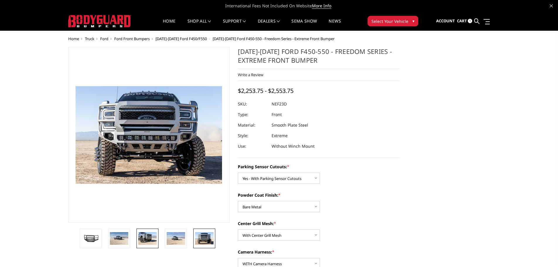
click at [148, 241] on img at bounding box center [147, 238] width 18 height 12
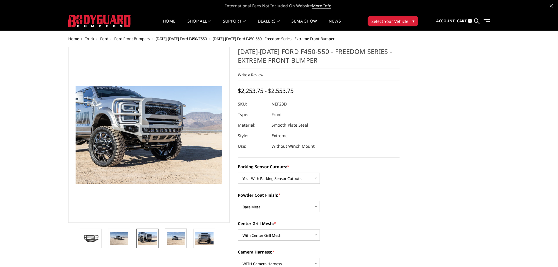
click at [177, 244] on img at bounding box center [176, 238] width 18 height 12
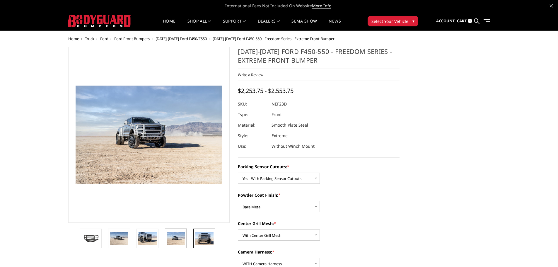
click at [205, 239] on img at bounding box center [204, 238] width 18 height 12
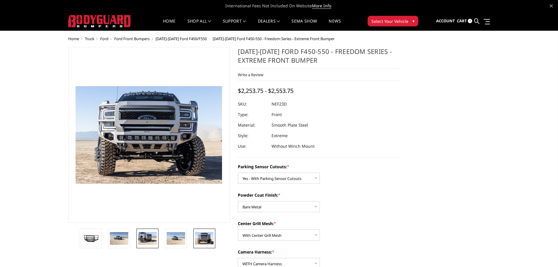
click at [143, 242] on img at bounding box center [147, 238] width 18 height 12
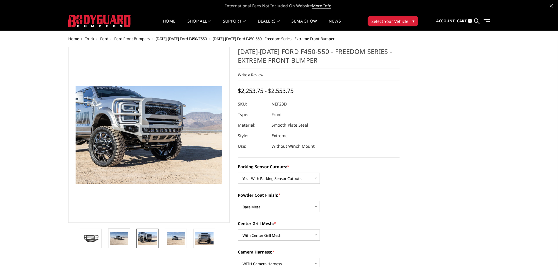
click at [122, 245] on link at bounding box center [119, 239] width 22 height 20
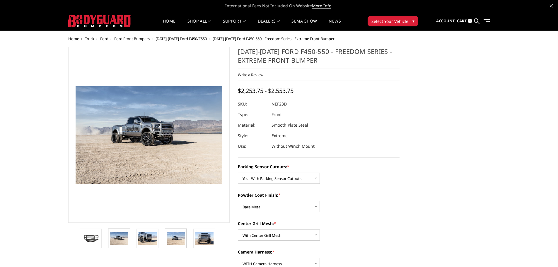
click at [169, 237] on img at bounding box center [176, 238] width 18 height 12
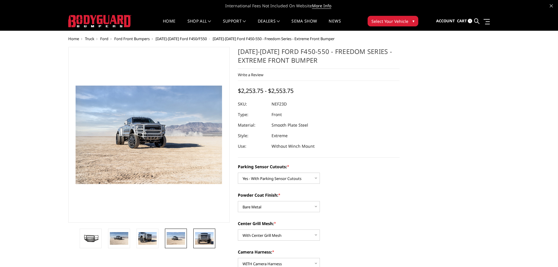
click at [211, 239] on img at bounding box center [204, 238] width 18 height 12
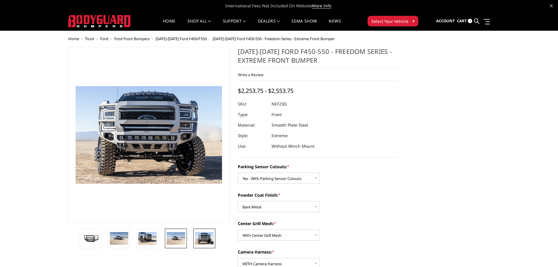
click at [176, 243] on img at bounding box center [176, 238] width 18 height 12
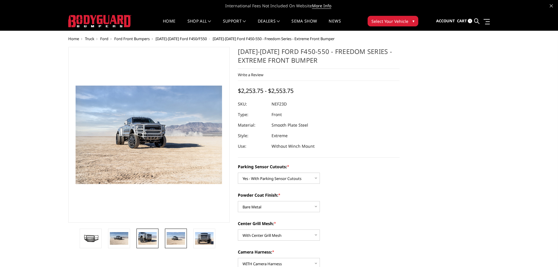
click at [154, 243] on img at bounding box center [147, 238] width 18 height 12
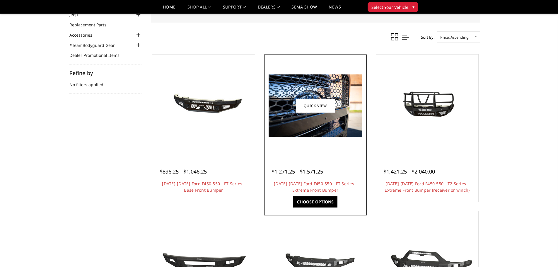
scroll to position [59, 0]
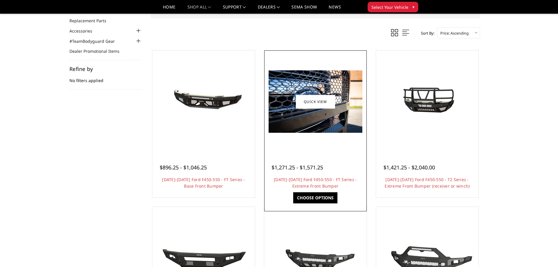
click at [333, 197] on link "Choose Options" at bounding box center [315, 197] width 44 height 11
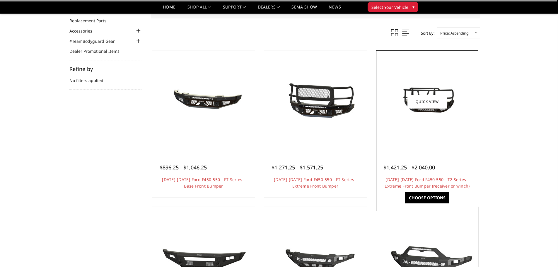
click at [452, 132] on div at bounding box center [428, 102] width 100 height 100
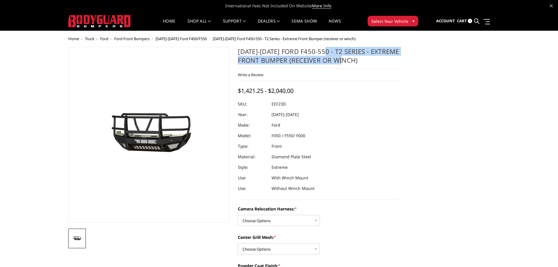
drag, startPoint x: 326, startPoint y: 52, endPoint x: 362, endPoint y: 63, distance: 38.3
click at [362, 63] on h1 "[DATE]-[DATE] Ford F450-550 - T2 Series - Extreme Front Bumper (receiver or win…" at bounding box center [319, 58] width 162 height 22
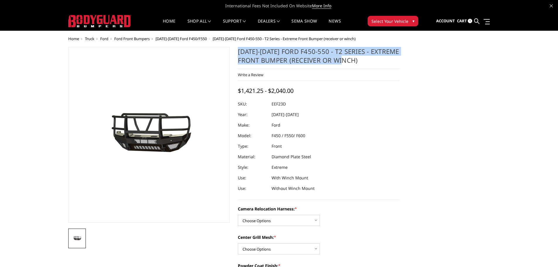
drag, startPoint x: 238, startPoint y: 49, endPoint x: 361, endPoint y: 59, distance: 124.0
copy h1 "[DATE]-[DATE] Ford F450-550 - T2 Series - Extreme Front Bumper (receiver or win…"
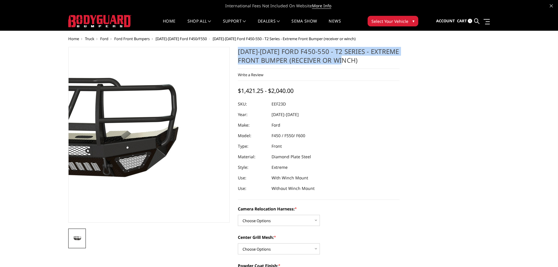
click at [209, 145] on img at bounding box center [70, 133] width 375 height 209
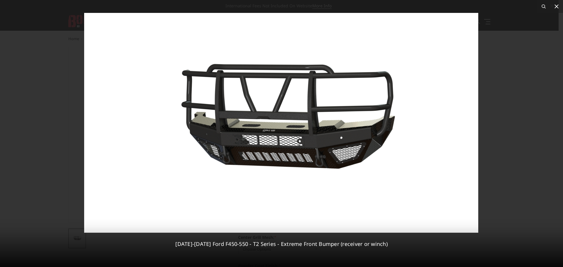
click at [553, 6] on icon at bounding box center [556, 6] width 7 height 7
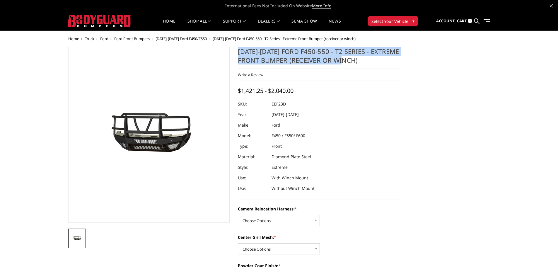
click at [388, 65] on h1 "[DATE]-[DATE] Ford F450-550 - T2 Series - Extreme Front Bumper (receiver or win…" at bounding box center [319, 58] width 162 height 22
click at [375, 63] on h1 "2023-2026 Ford F450-550 - T2 Series - Extreme Front Bumper (receiver or winch)" at bounding box center [319, 58] width 162 height 22
click at [365, 61] on h1 "2023-2026 Ford F450-550 - T2 Series - Extreme Front Bumper (receiver or winch)" at bounding box center [319, 58] width 162 height 22
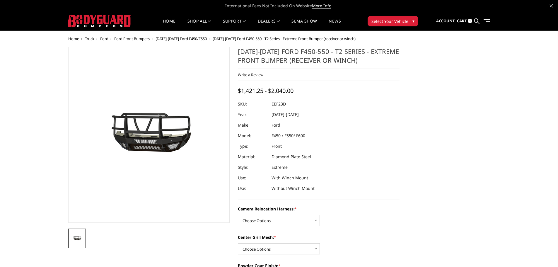
click at [456, 21] on ul "Account Sign out Cart 1 Search Search" at bounding box center [463, 21] width 54 height 18
click at [466, 21] on span "Cart" at bounding box center [462, 20] width 10 height 5
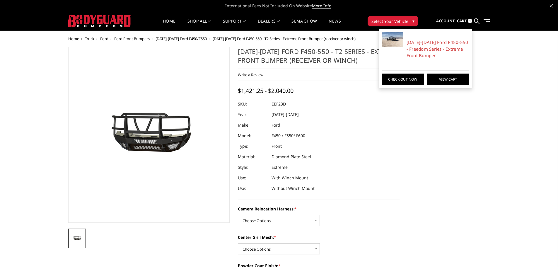
click at [451, 78] on link "View Cart" at bounding box center [448, 80] width 42 height 12
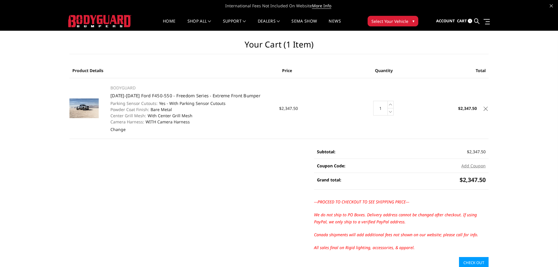
click at [485, 109] on icon at bounding box center [486, 109] width 4 height 4
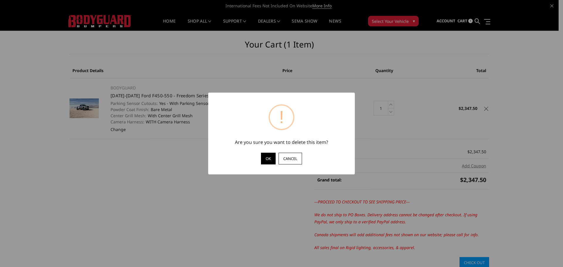
click at [267, 160] on button "OK" at bounding box center [268, 159] width 15 height 12
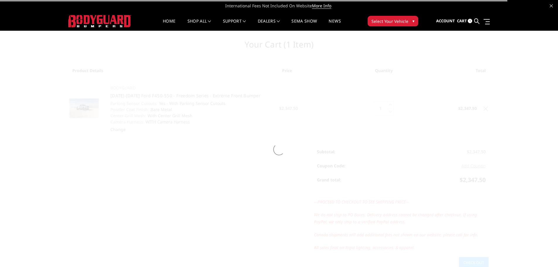
click at [119, 23] on img at bounding box center [99, 21] width 63 height 12
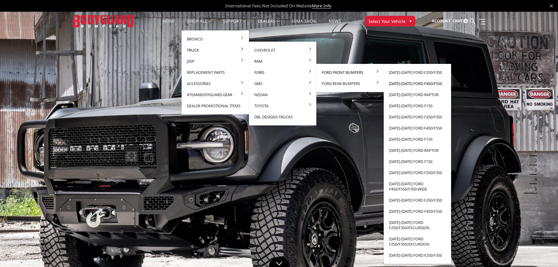
click at [398, 84] on link "[DATE]-[DATE] Ford F450/F550" at bounding box center [417, 83] width 63 height 11
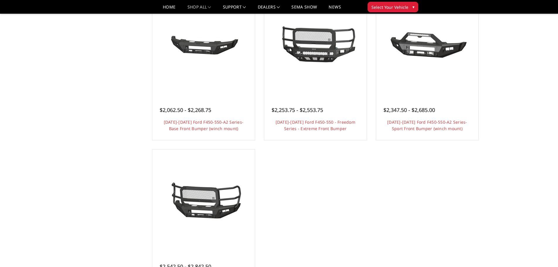
scroll to position [527, 0]
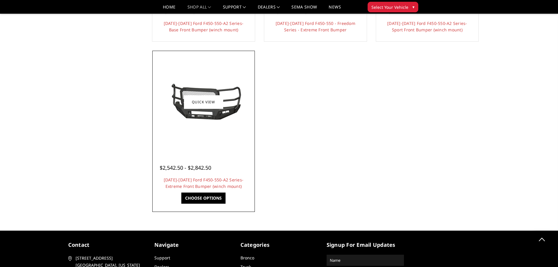
click at [238, 146] on div at bounding box center [204, 102] width 100 height 100
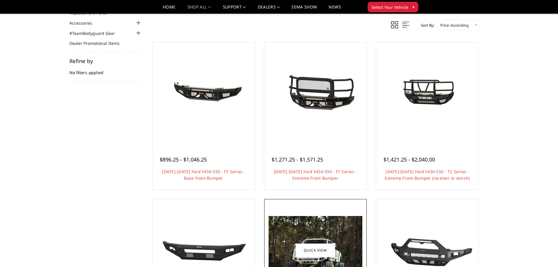
scroll to position [59, 0]
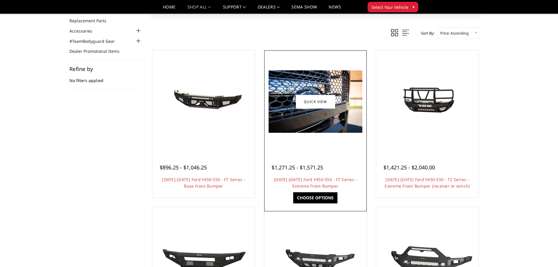
click at [359, 164] on div "$1,271.25 - $1,571.25" at bounding box center [316, 167] width 88 height 8
click at [334, 190] on div "$1,271.25 - $1,571.25 2023-2026 Ford F450-550 - FT Series - Extreme Front Bumpe…" at bounding box center [316, 173] width 100 height 45
click at [319, 192] on link "Choose Options" at bounding box center [315, 197] width 44 height 11
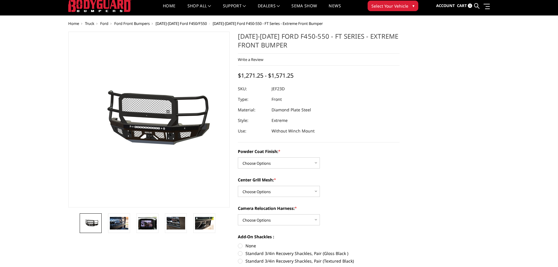
scroll to position [29, 0]
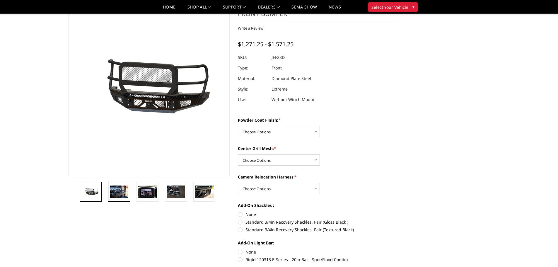
drag, startPoint x: 133, startPoint y: 190, endPoint x: 128, endPoint y: 190, distance: 4.4
click at [128, 190] on li at bounding box center [121, 192] width 28 height 20
click at [128, 190] on img at bounding box center [119, 191] width 18 height 12
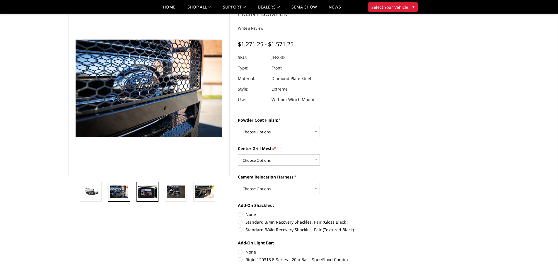
click at [148, 191] on img at bounding box center [147, 191] width 18 height 12
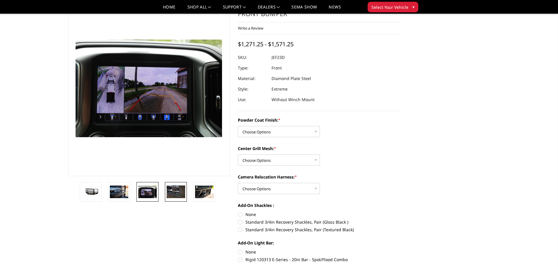
click at [174, 191] on img at bounding box center [176, 191] width 18 height 12
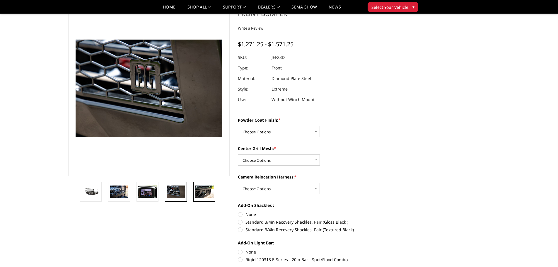
click at [202, 195] on img at bounding box center [204, 191] width 18 height 12
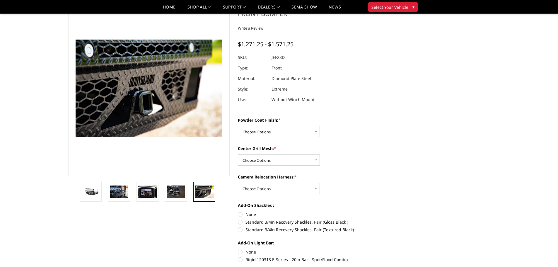
click at [217, 190] on li at bounding box center [206, 192] width 28 height 20
click at [115, 195] on img at bounding box center [119, 191] width 18 height 12
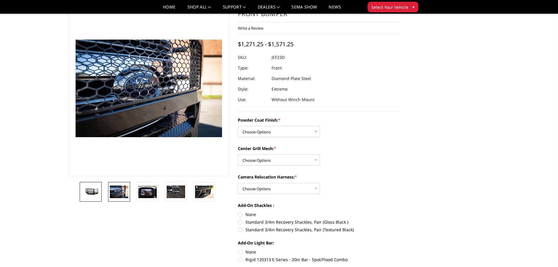
click at [94, 193] on img at bounding box center [90, 192] width 18 height 8
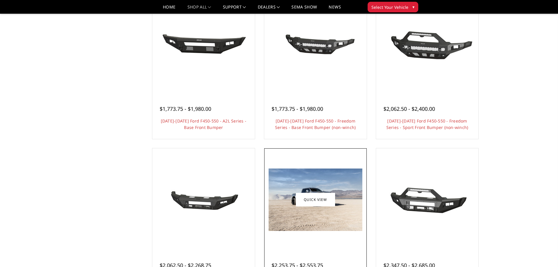
scroll to position [322, 0]
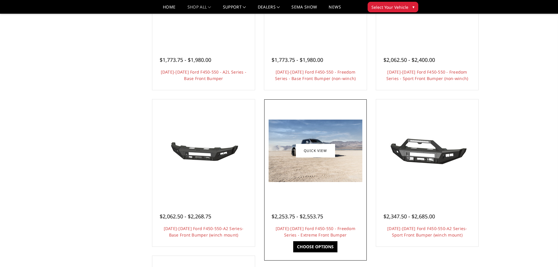
click at [335, 165] on img at bounding box center [316, 151] width 94 height 62
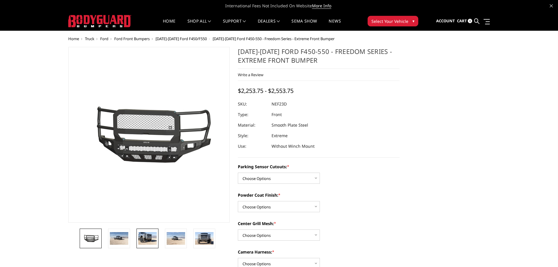
click at [149, 241] on img at bounding box center [147, 238] width 18 height 12
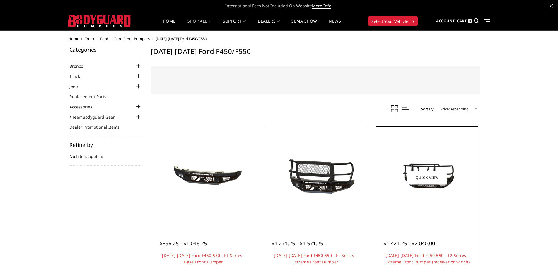
click at [404, 160] on img at bounding box center [427, 177] width 94 height 52
